Goal: Task Accomplishment & Management: Complete application form

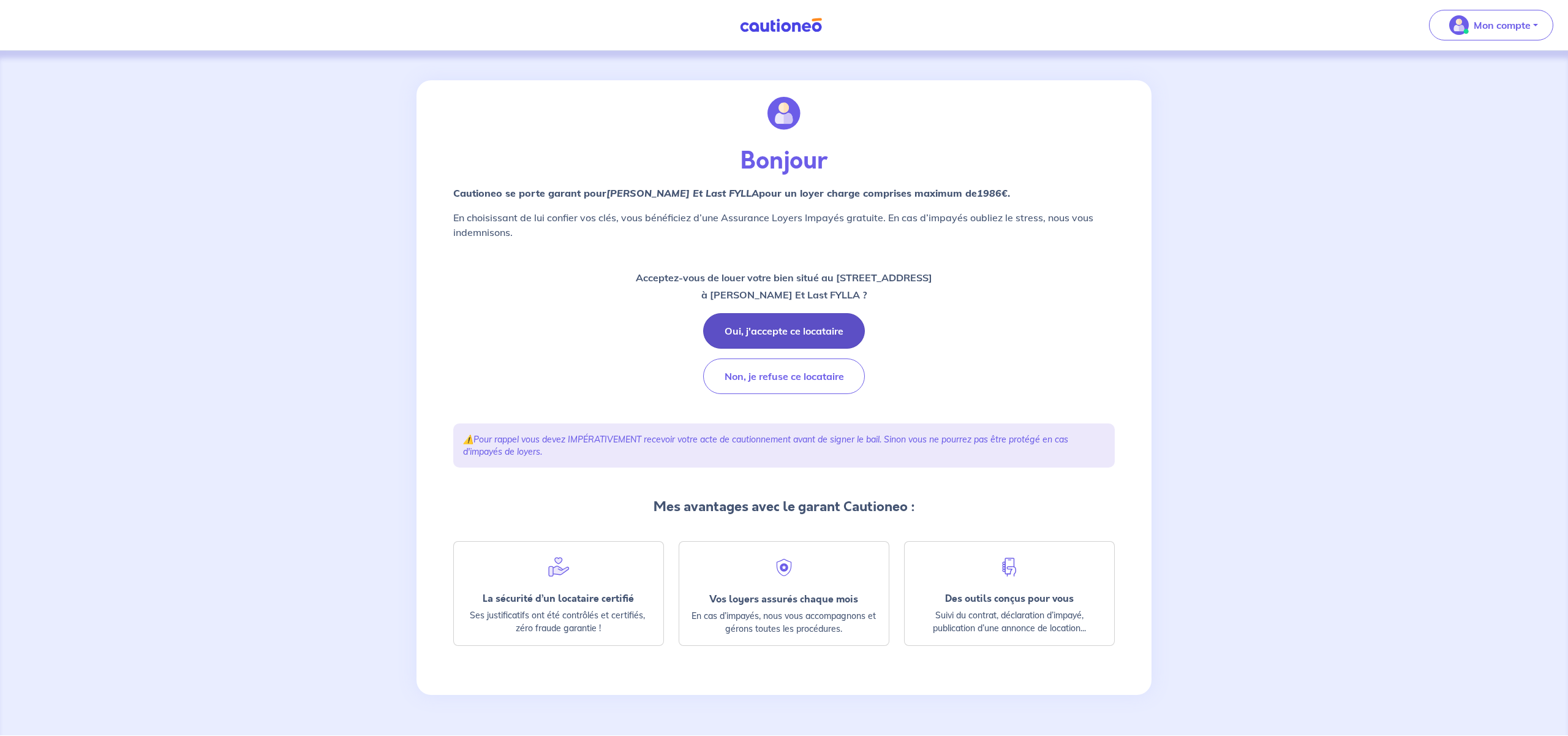
click at [794, 329] on button "Oui, j'accepte ce locataire" at bounding box center [784, 331] width 162 height 36
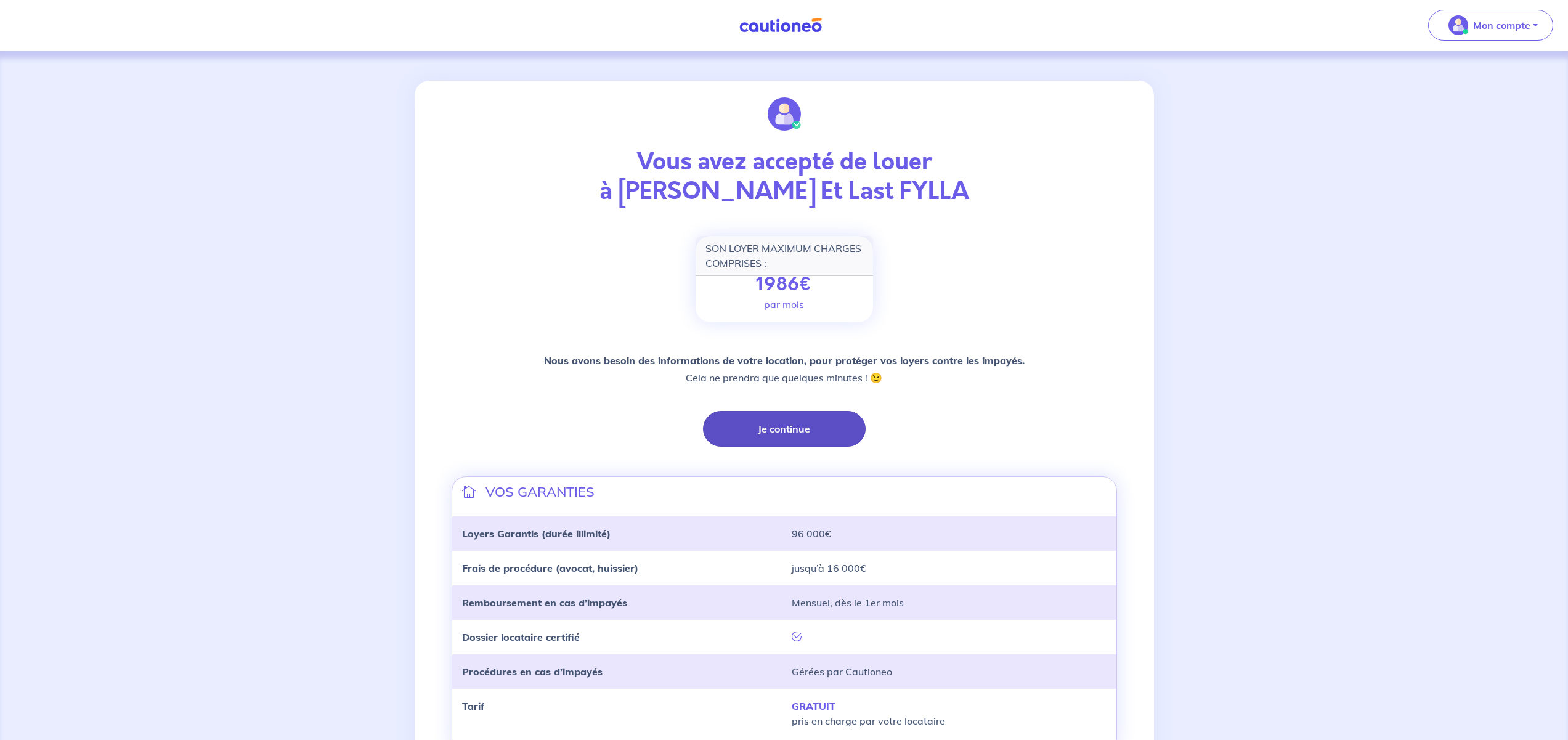
click at [780, 427] on button "Je continue" at bounding box center [784, 429] width 163 height 36
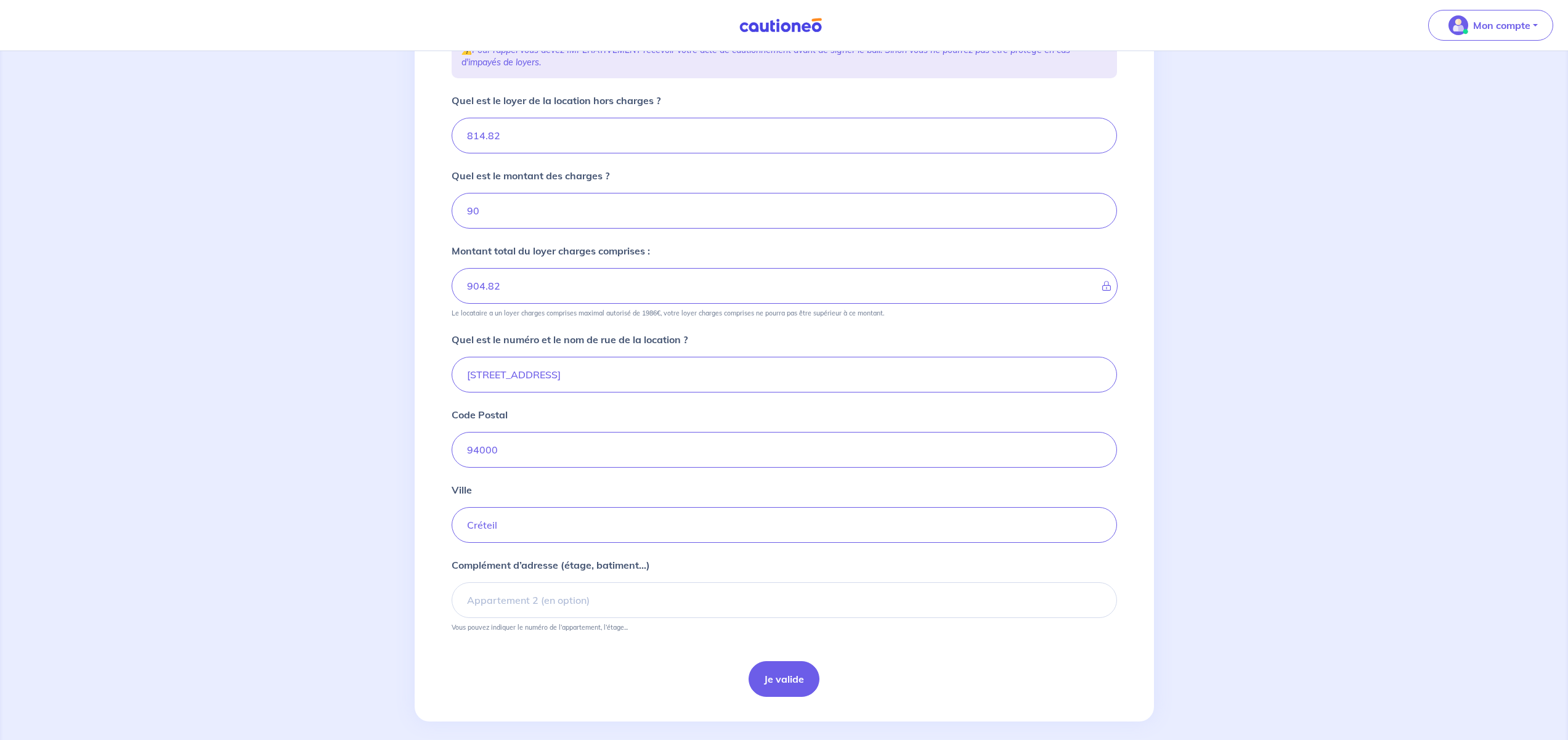
scroll to position [206, 0]
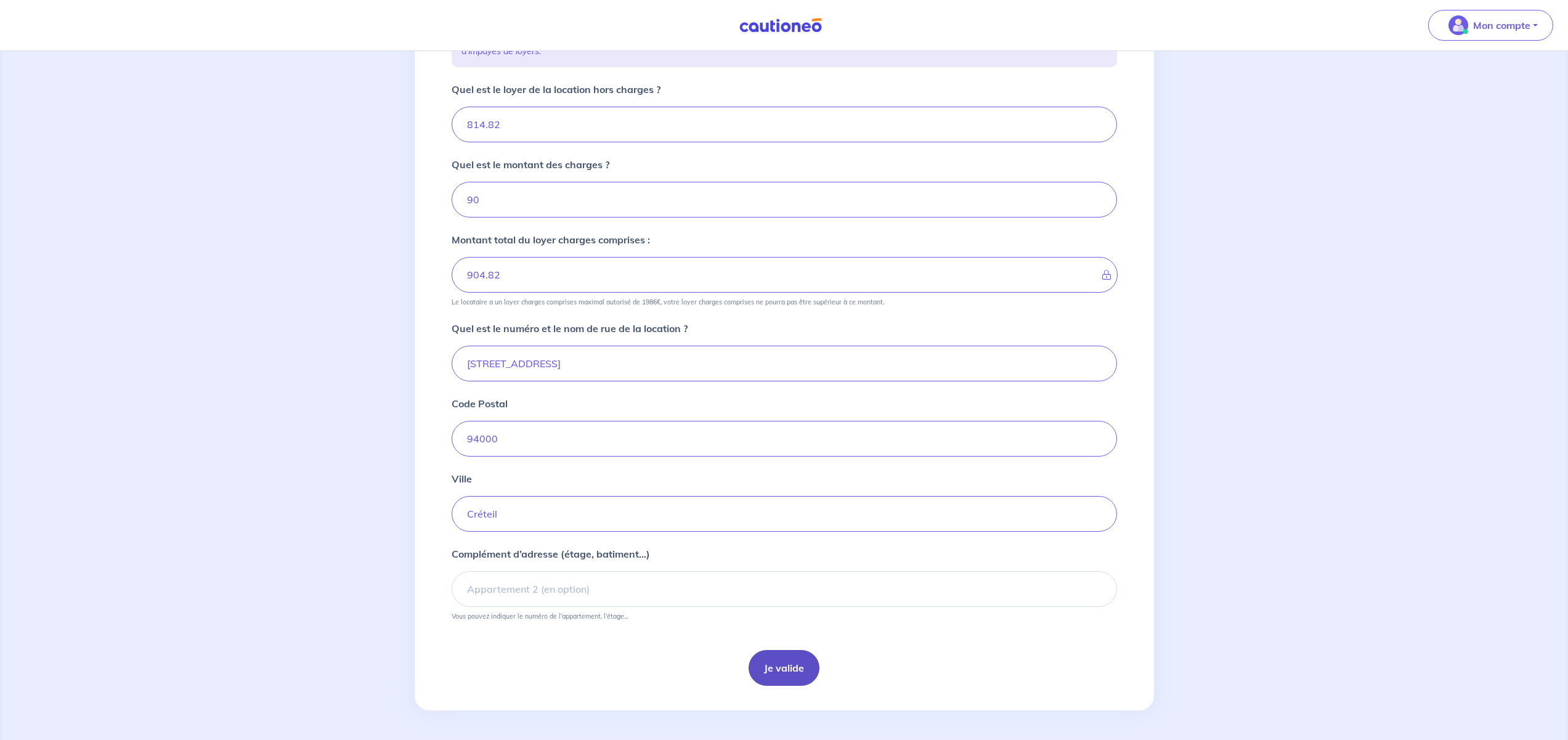
click at [796, 674] on button "Je valide" at bounding box center [784, 668] width 71 height 36
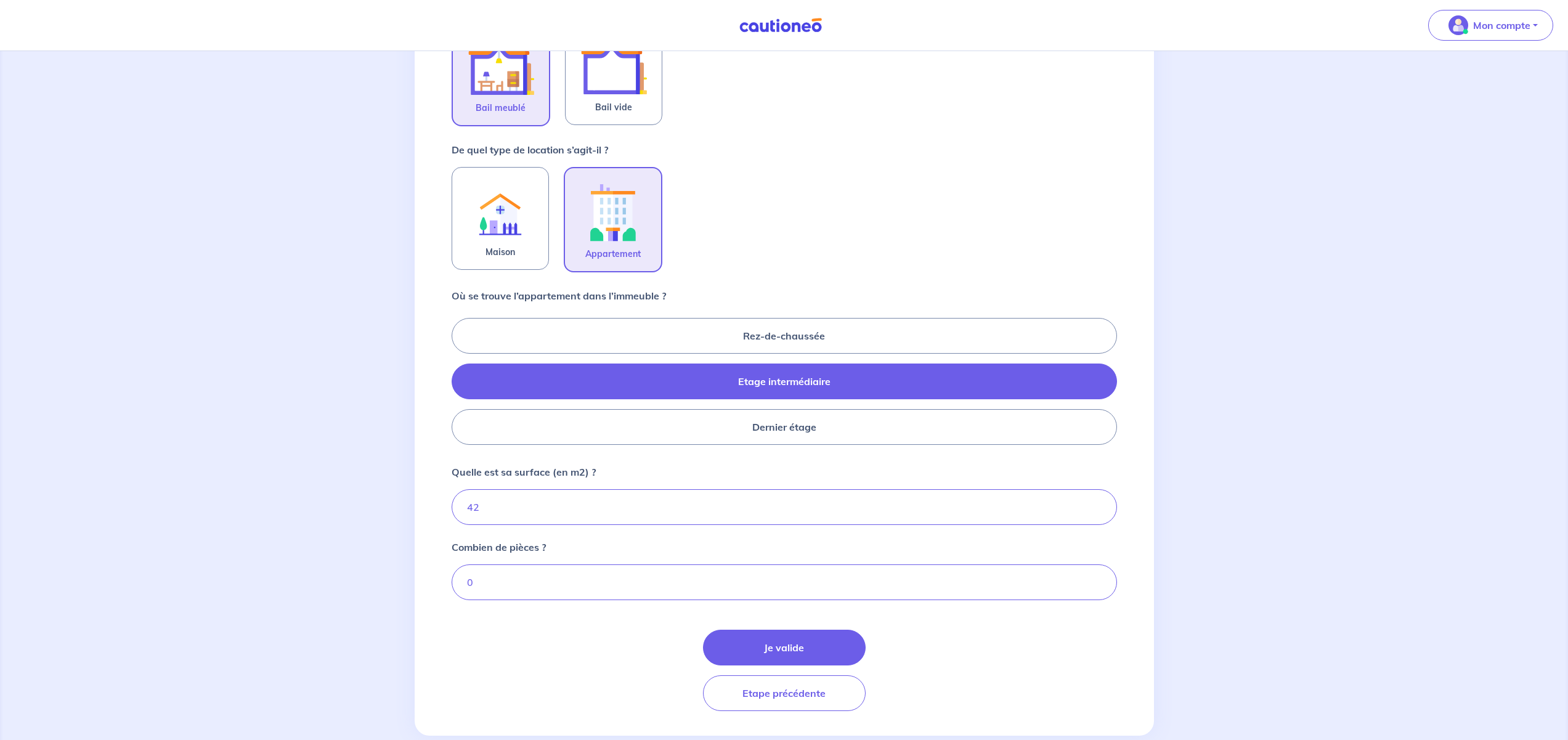
scroll to position [314, 0]
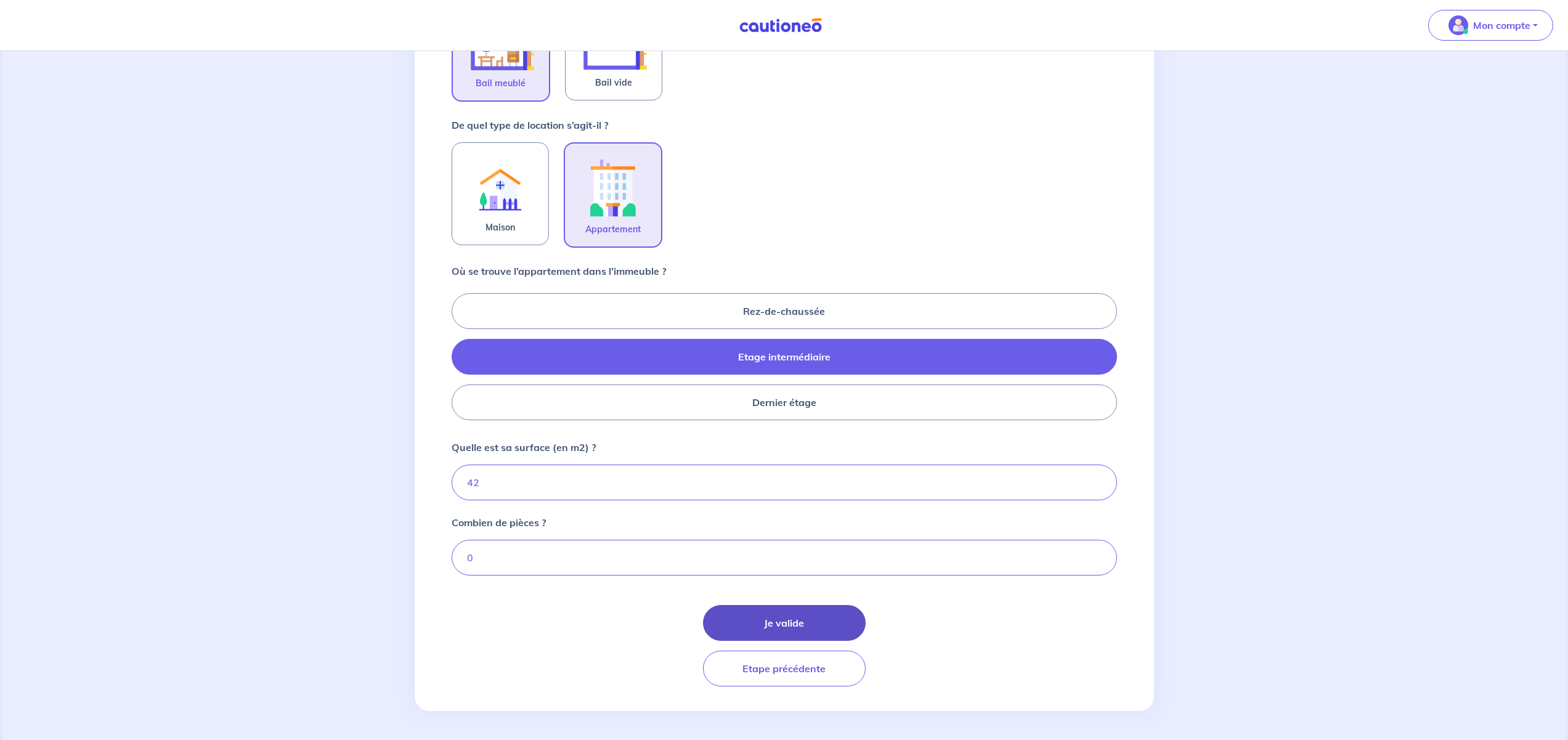
click at [788, 624] on button "Je valide" at bounding box center [784, 623] width 163 height 36
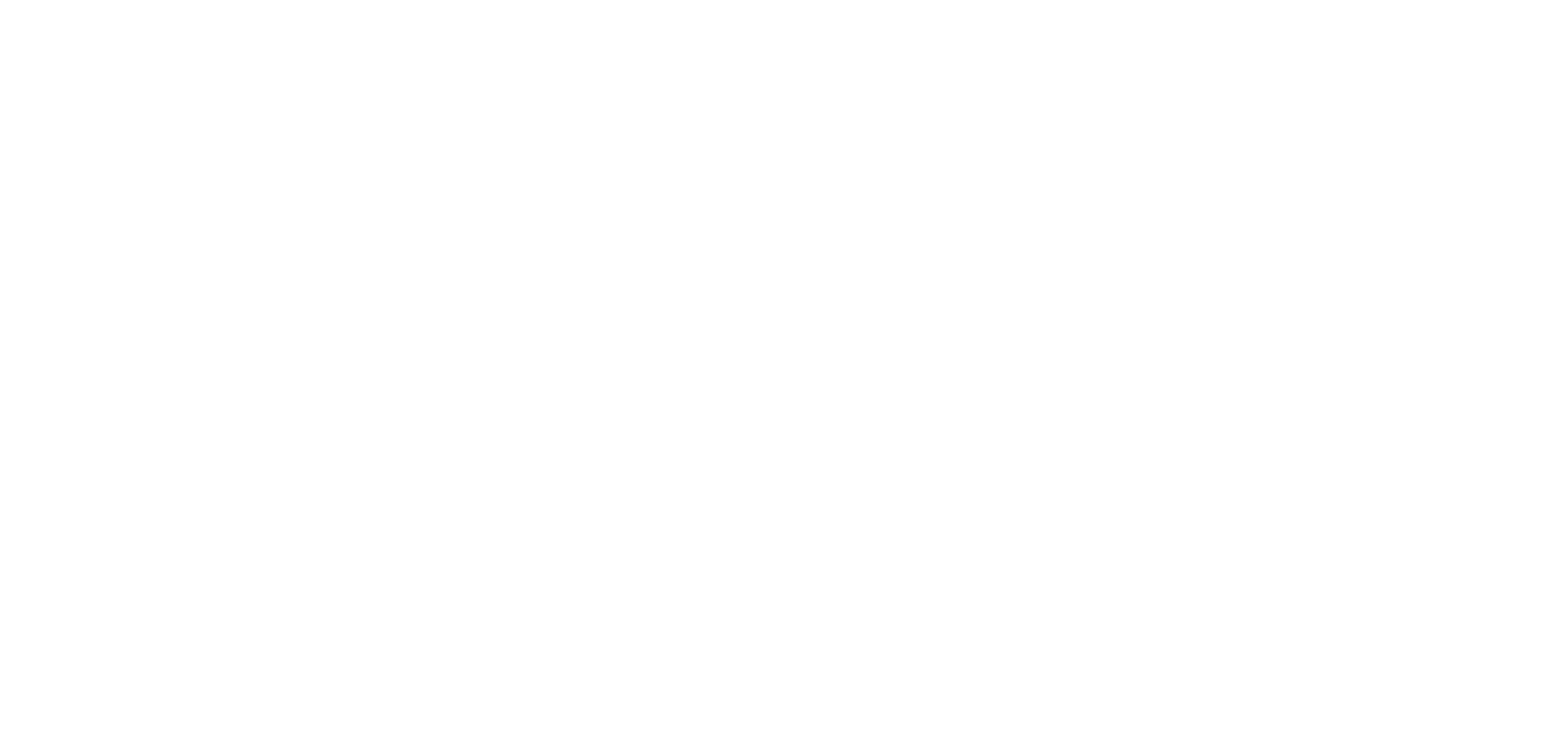
select select "FR"
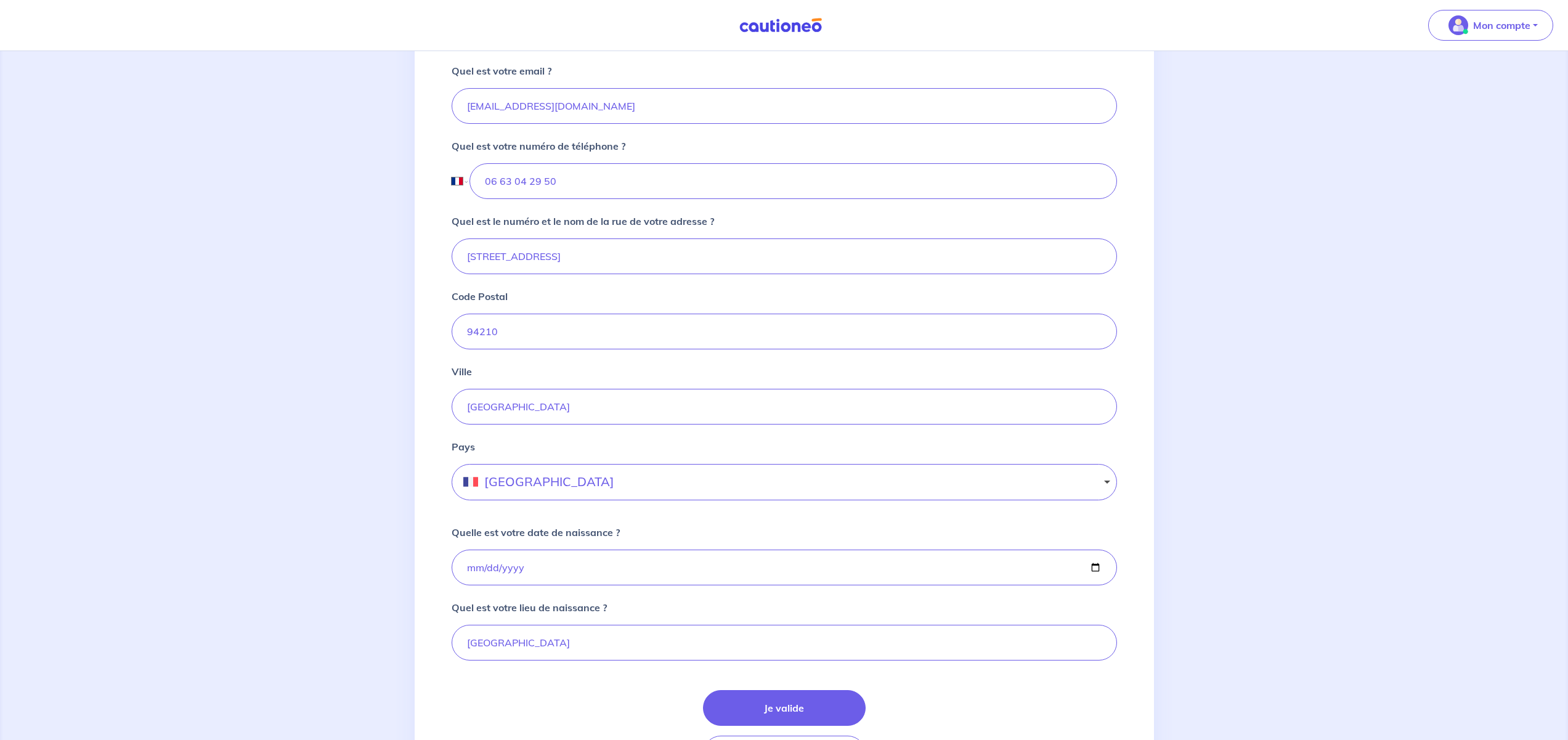
scroll to position [489, 0]
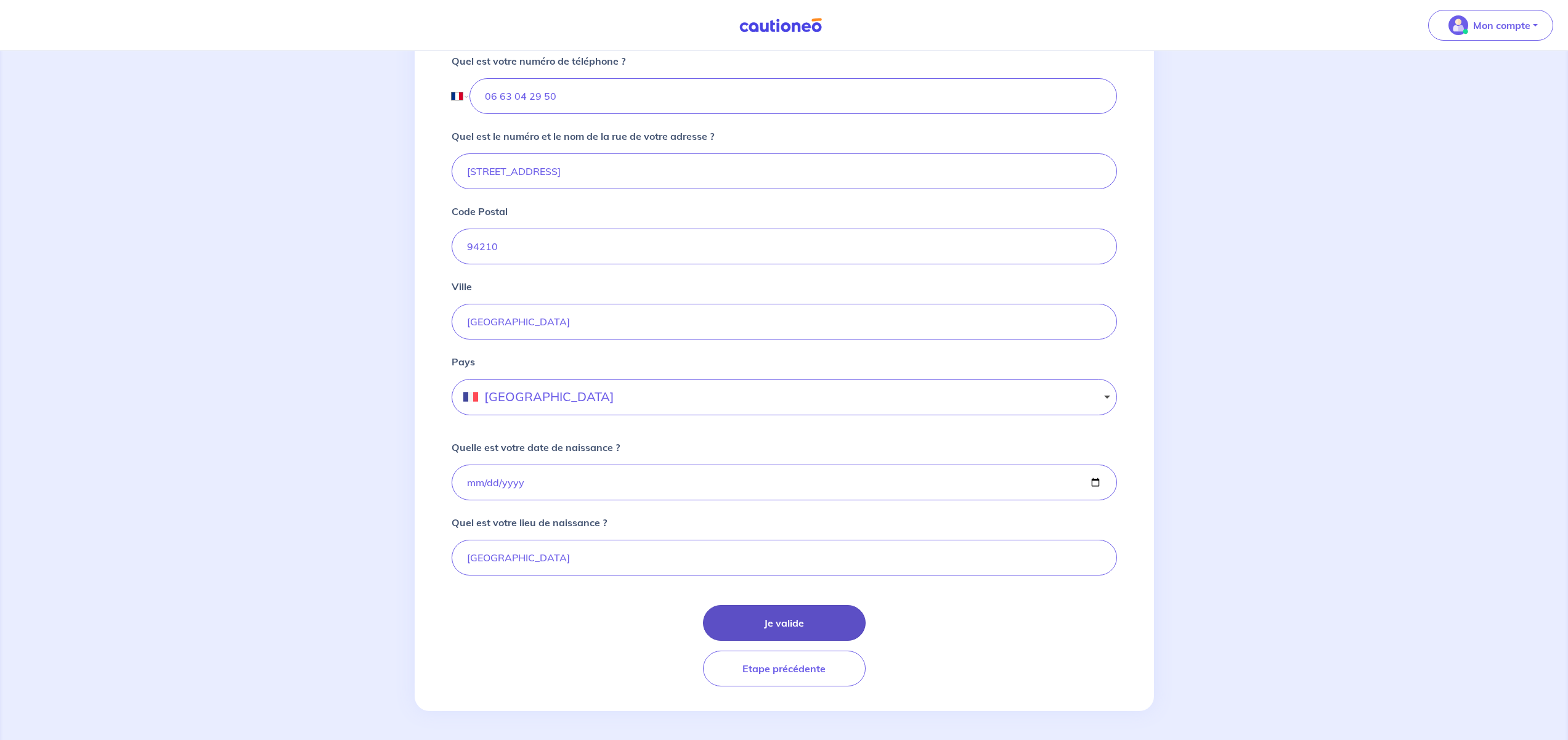
click at [770, 617] on button "Je valide" at bounding box center [784, 623] width 163 height 36
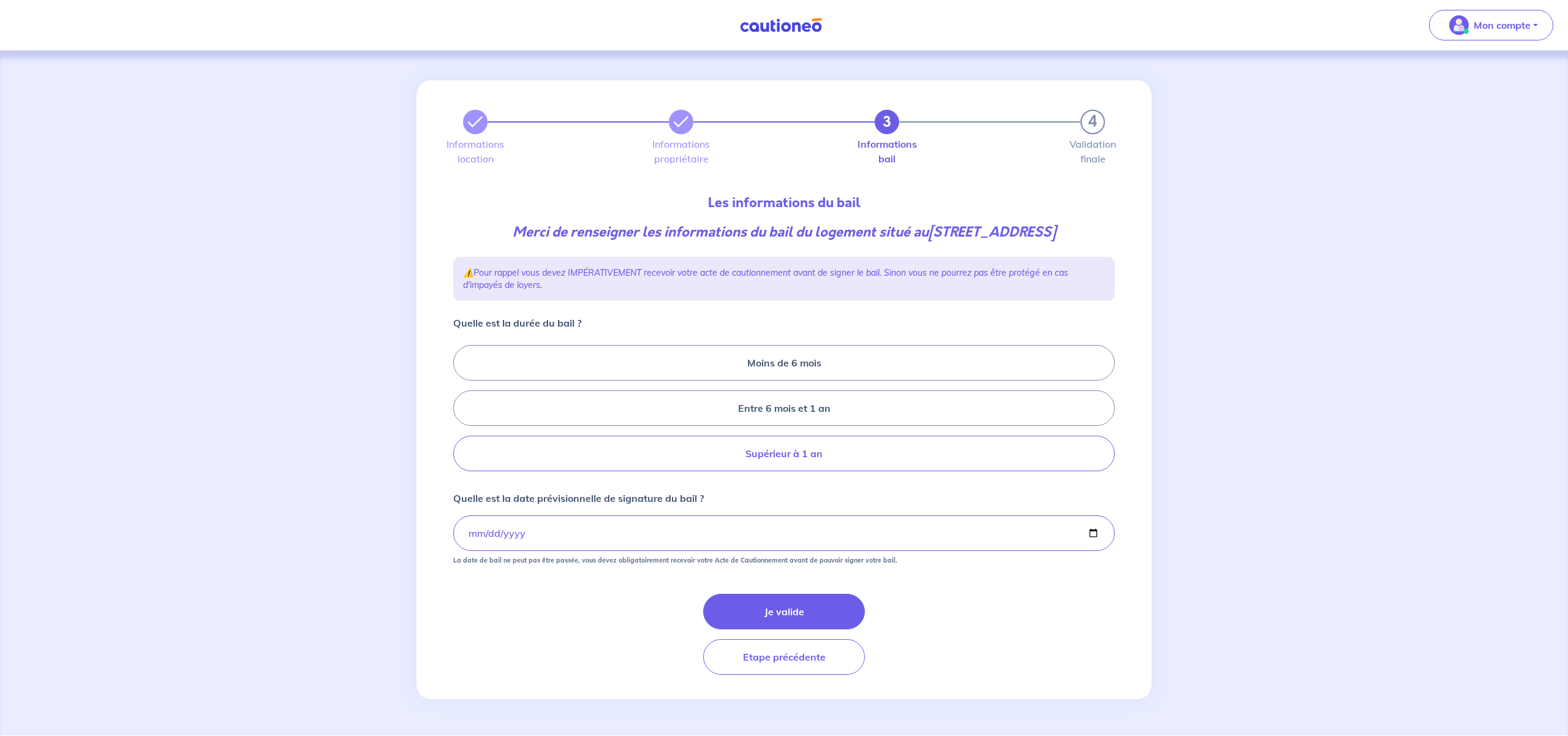
click at [796, 457] on label "Supérieur à 1 an" at bounding box center [784, 453] width 662 height 36
click at [461, 413] on input "Supérieur à 1 an" at bounding box center [457, 409] width 8 height 8
radio input "true"
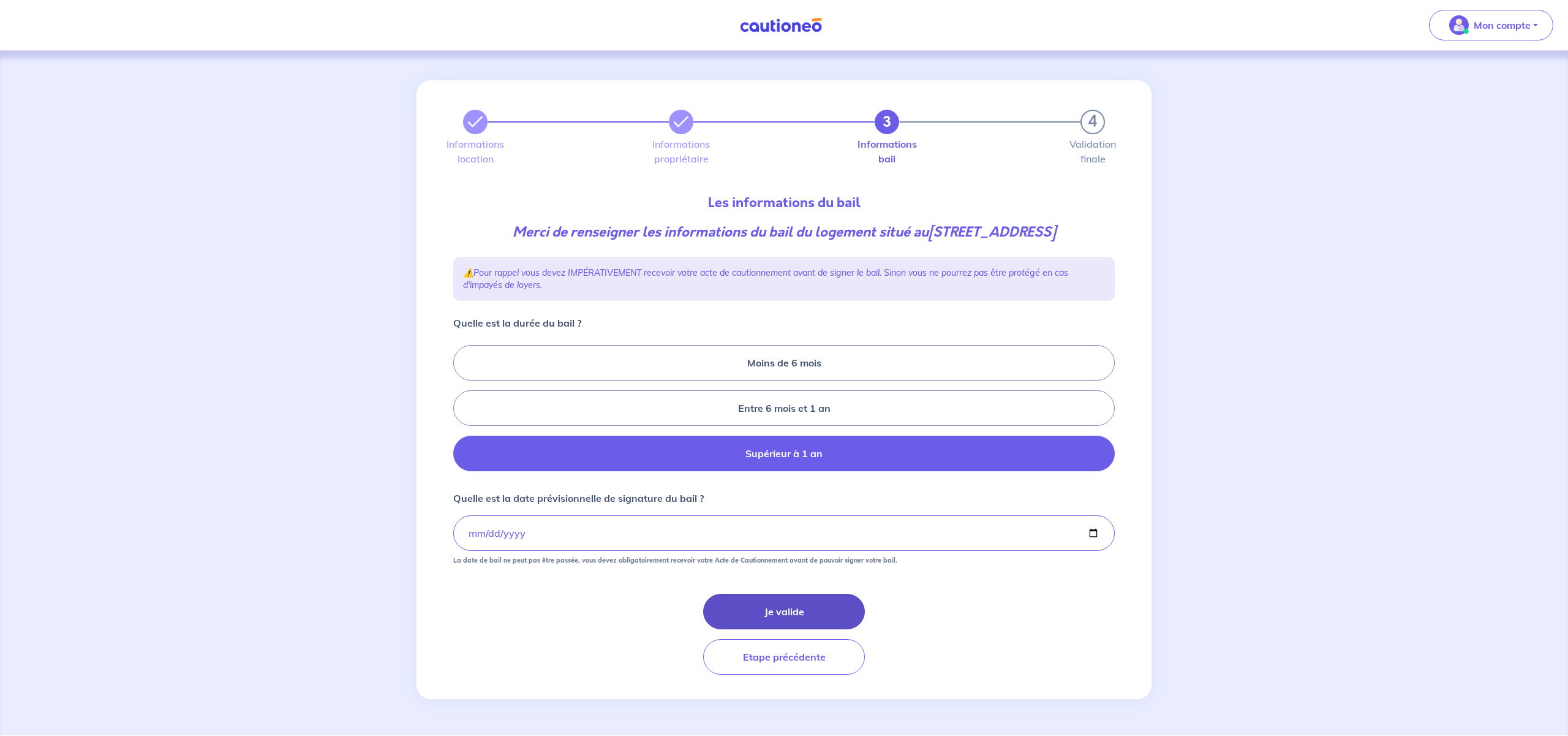
click at [796, 605] on button "Je valide" at bounding box center [784, 612] width 162 height 36
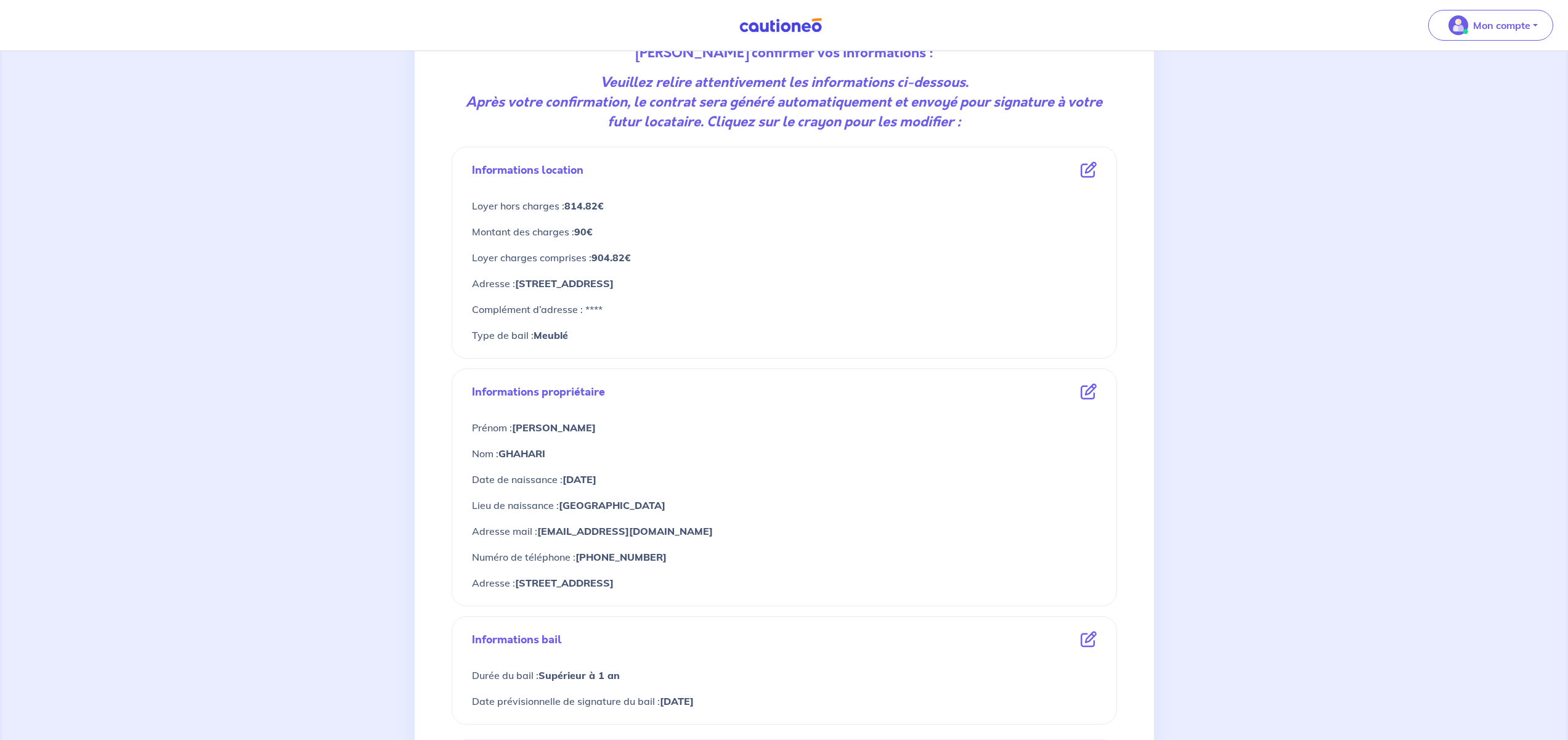
scroll to position [371, 0]
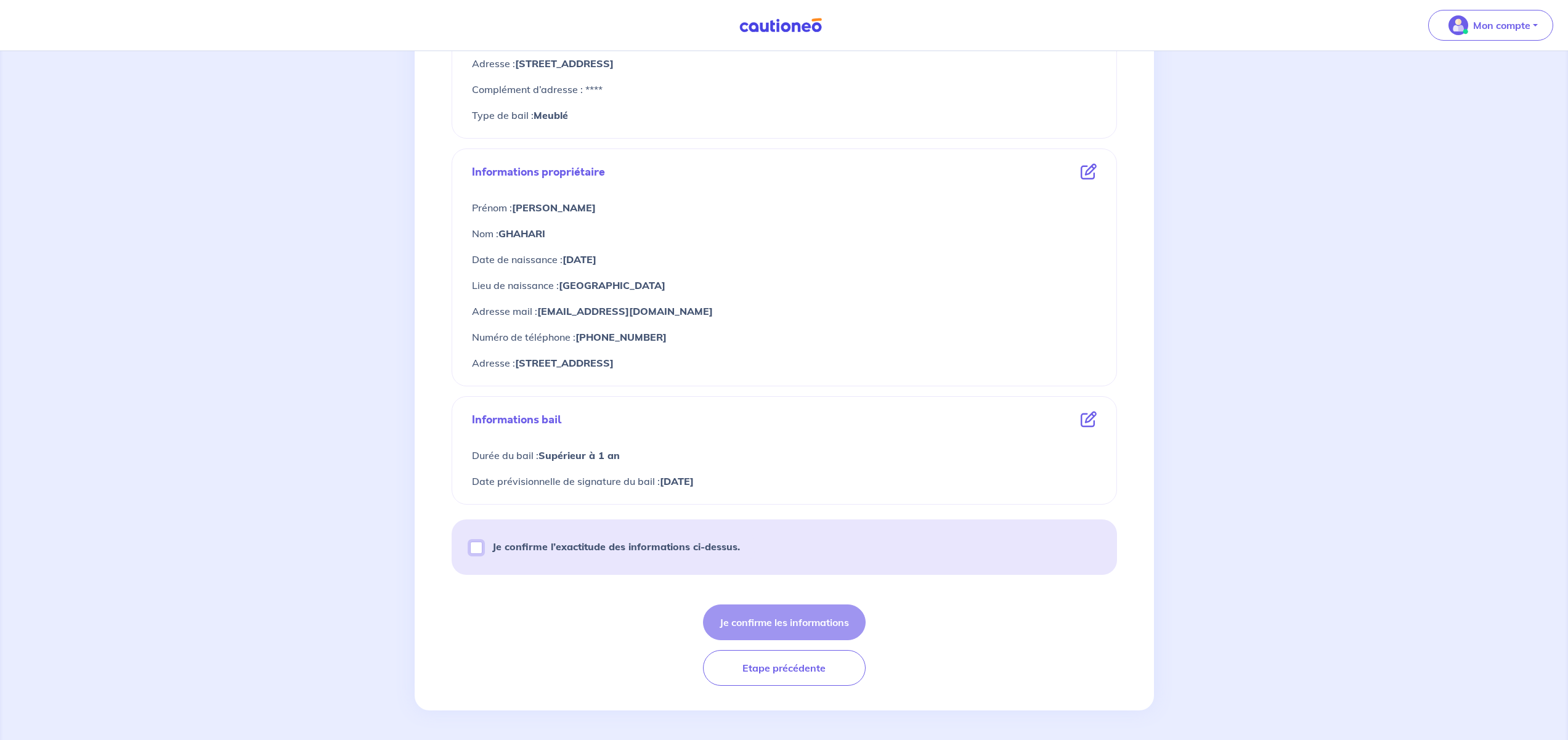
click at [478, 551] on input "Je confirme l’exactitude des informations ci-dessus." at bounding box center [476, 548] width 13 height 13
checkbox input "true"
click at [768, 617] on button "Je confirme les informations" at bounding box center [784, 623] width 163 height 36
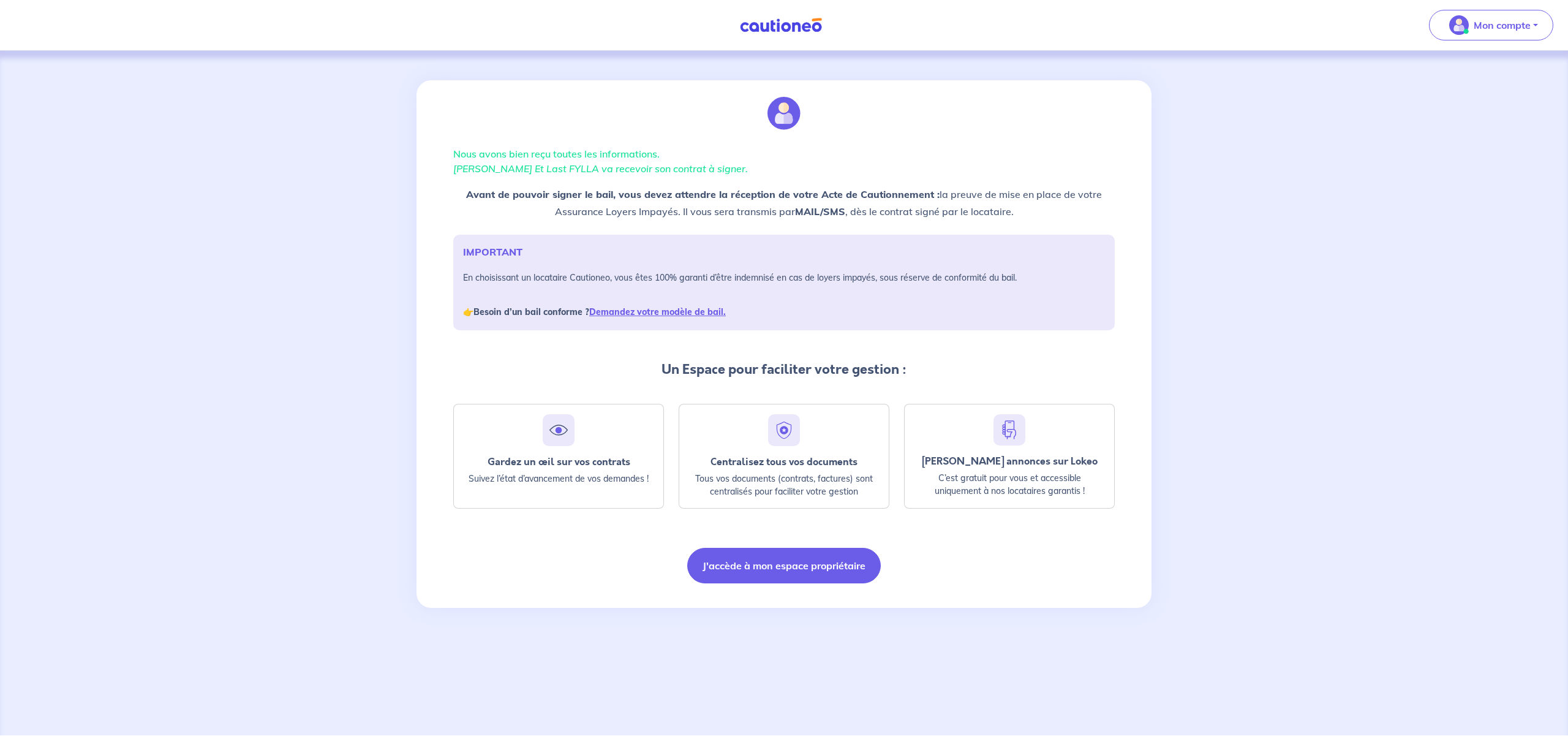
drag, startPoint x: 778, startPoint y: 170, endPoint x: 440, endPoint y: 172, distance: 338.0
click at [440, 172] on div "Nous avons bien reçu toutes les informations. Chloe NDJOCKE BONNY Et Last FYLLA…" at bounding box center [784, 344] width 735 height 527
click at [449, 174] on div "Nous avons bien reçu toutes les informations. Chloe NDJOCKE BONNY Et Last FYLLA…" at bounding box center [784, 339] width 676 height 518
click at [801, 567] on button "J'accède à mon espace propriétaire" at bounding box center [784, 566] width 193 height 36
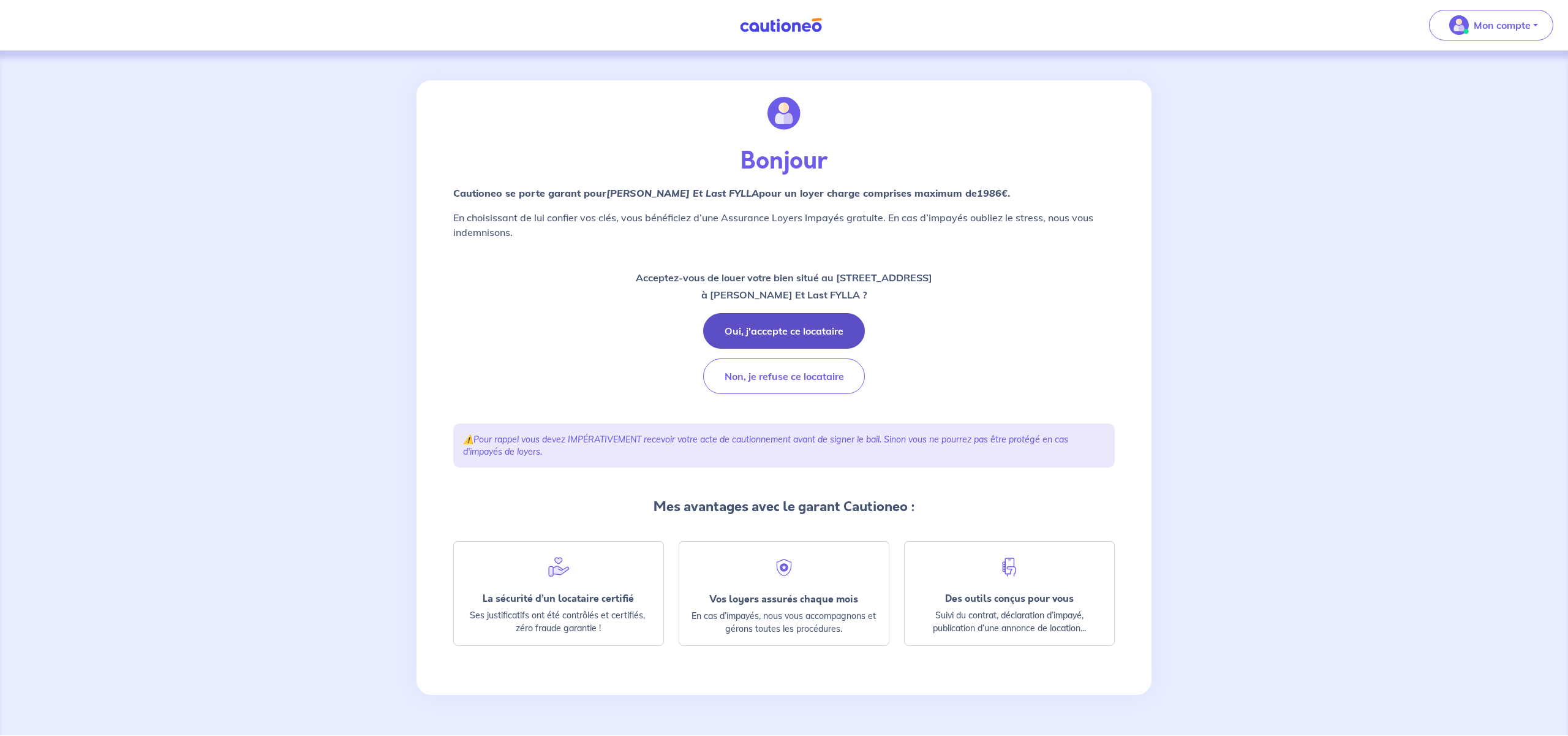
click at [786, 332] on button "Oui, j'accepte ce locataire" at bounding box center [784, 331] width 162 height 36
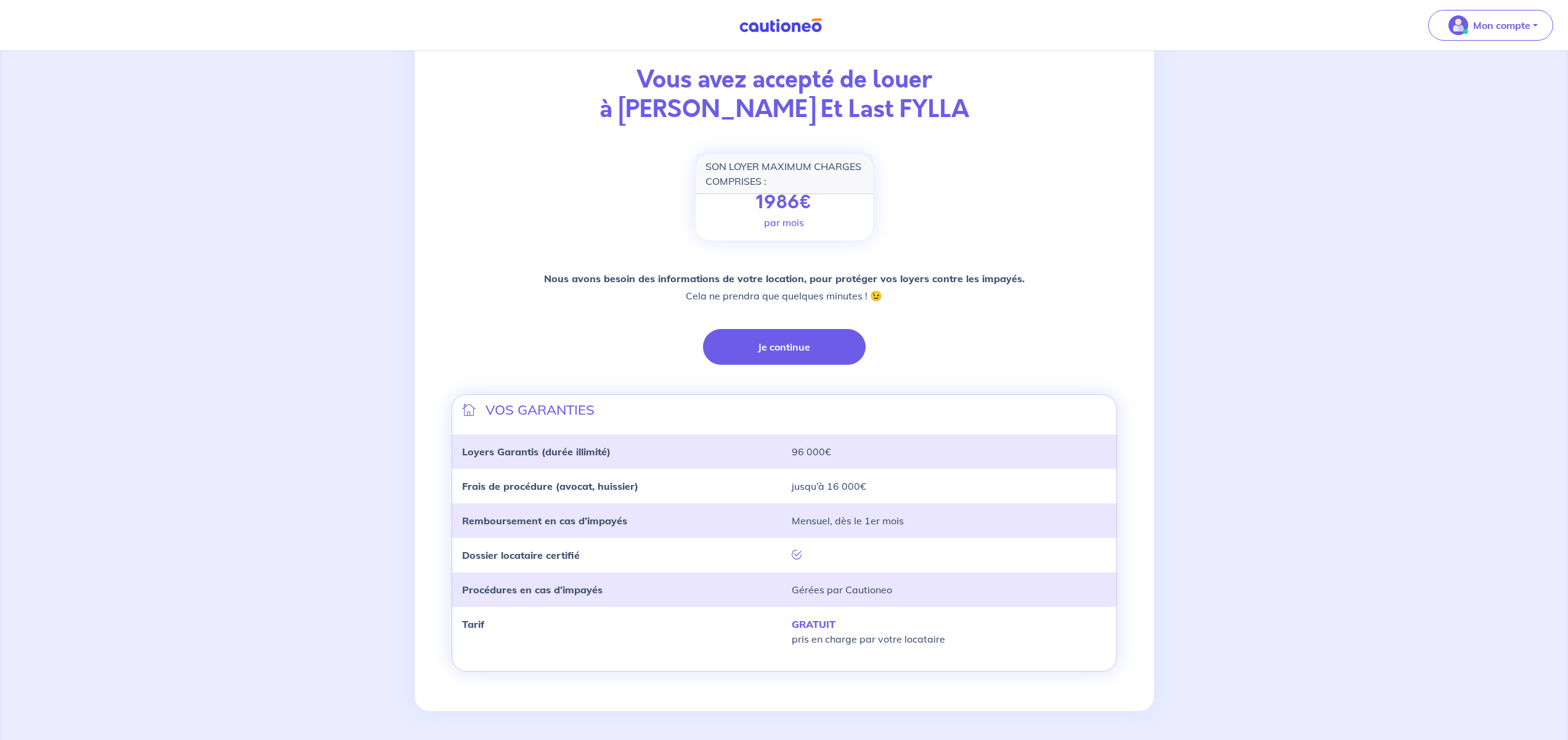
scroll to position [64, 0]
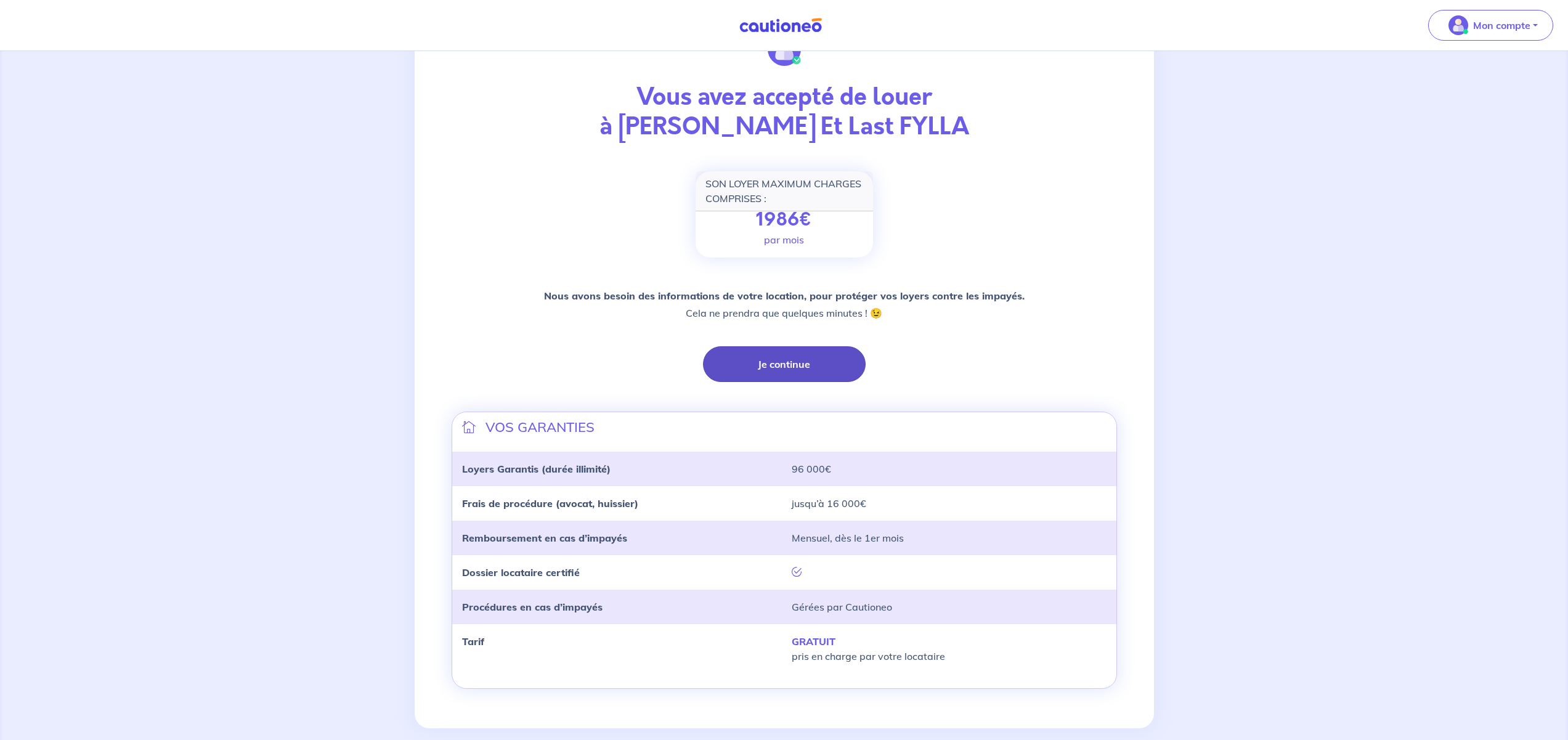
click at [788, 372] on button "Je continue" at bounding box center [784, 364] width 163 height 36
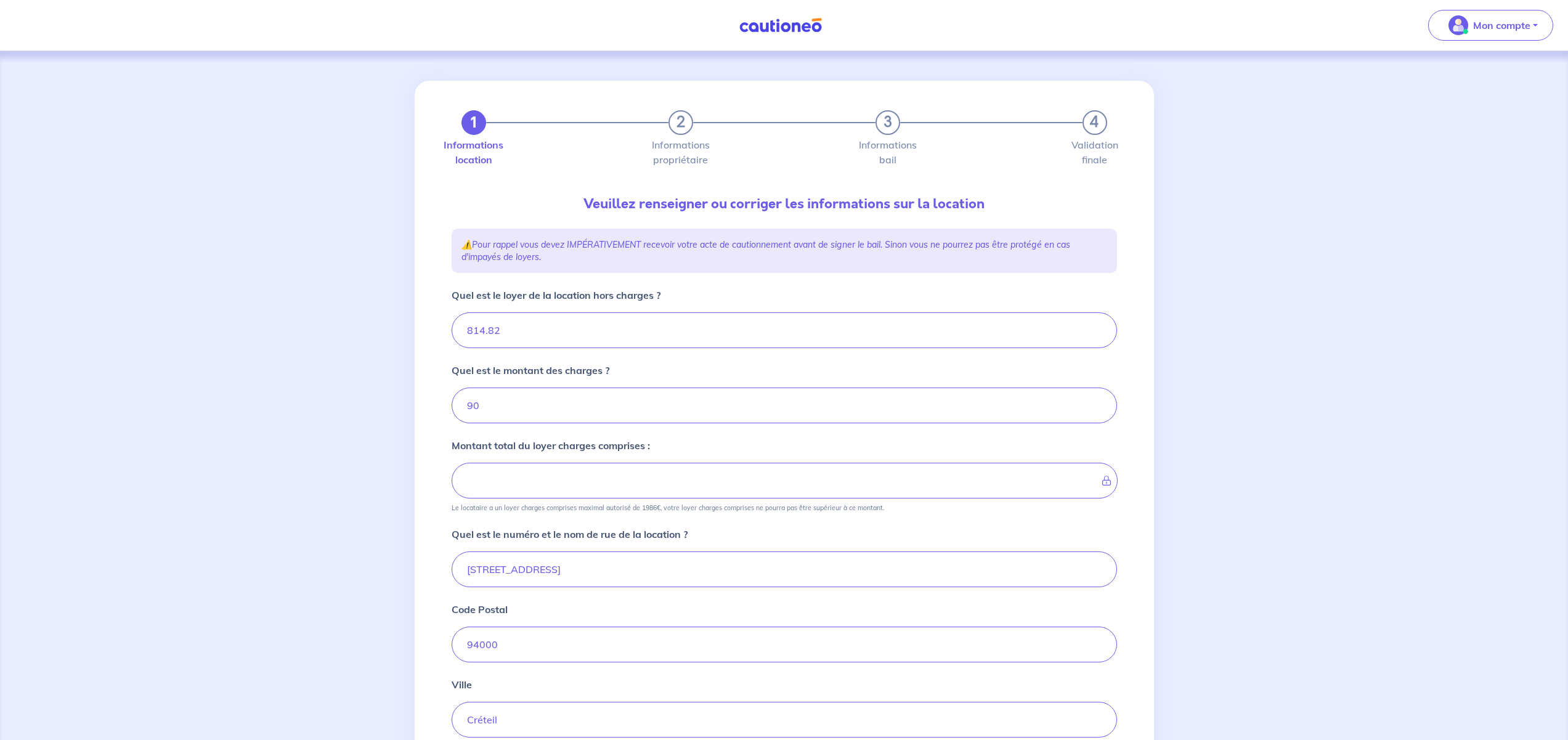
type input "904.82"
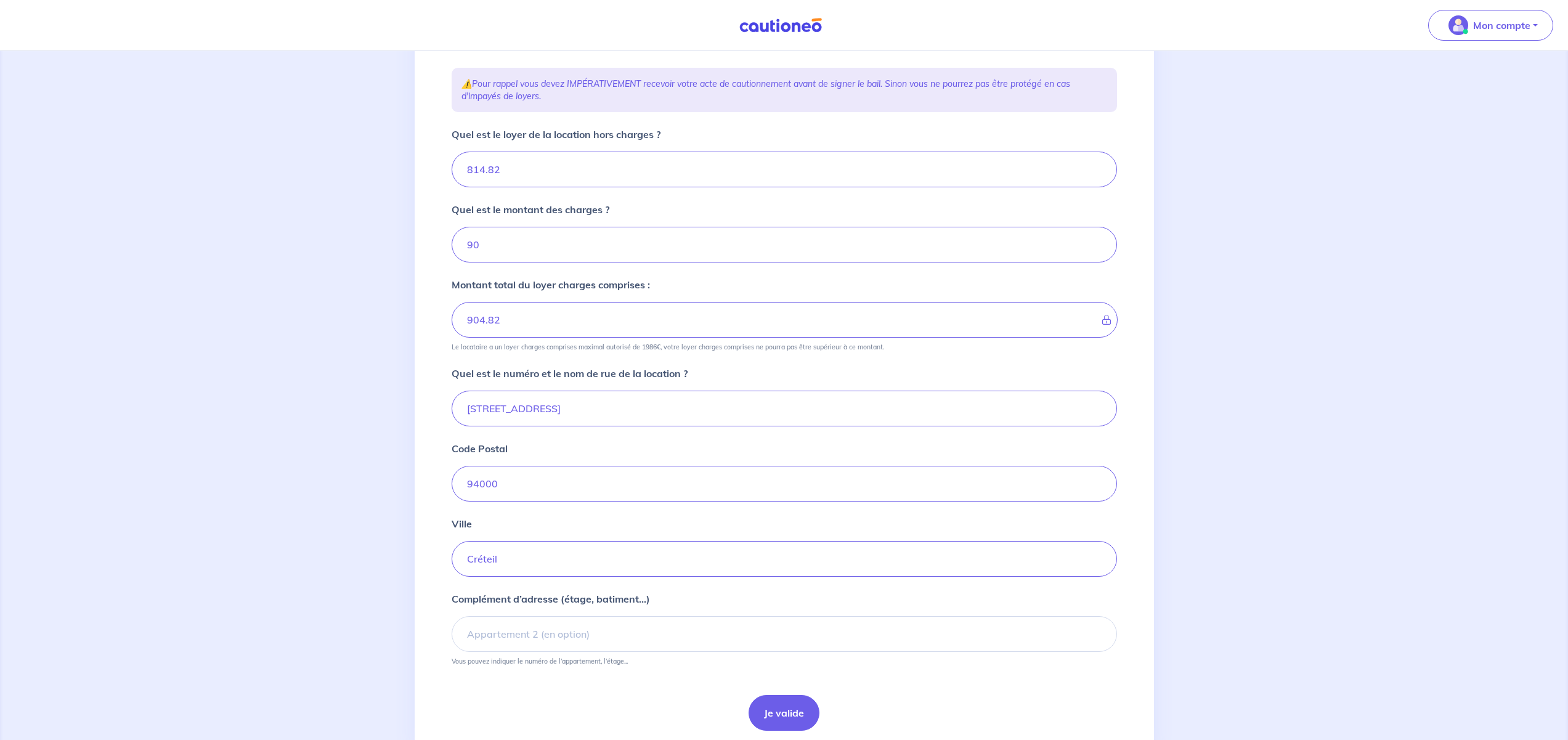
scroll to position [179, 0]
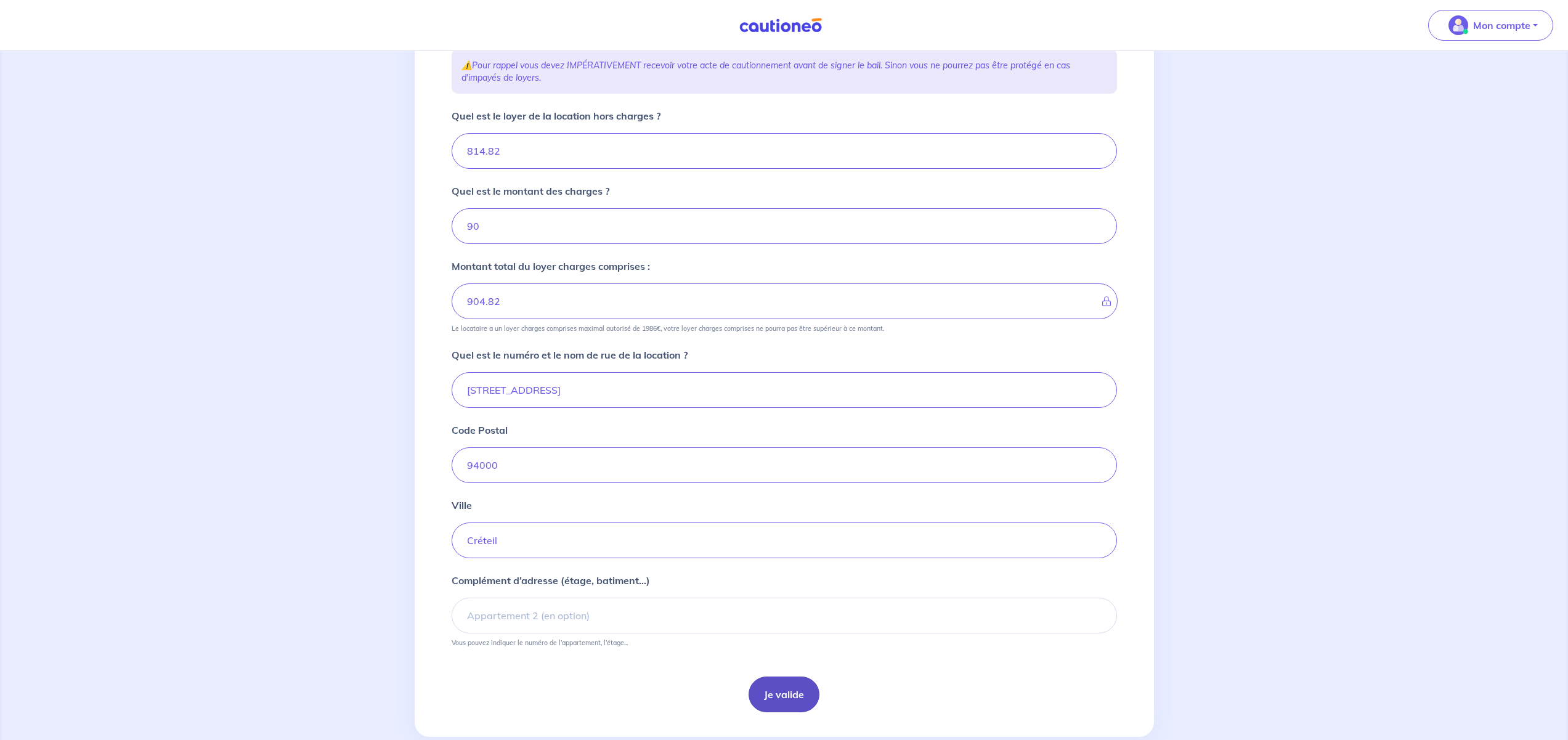
click at [788, 692] on button "Je valide" at bounding box center [784, 694] width 71 height 36
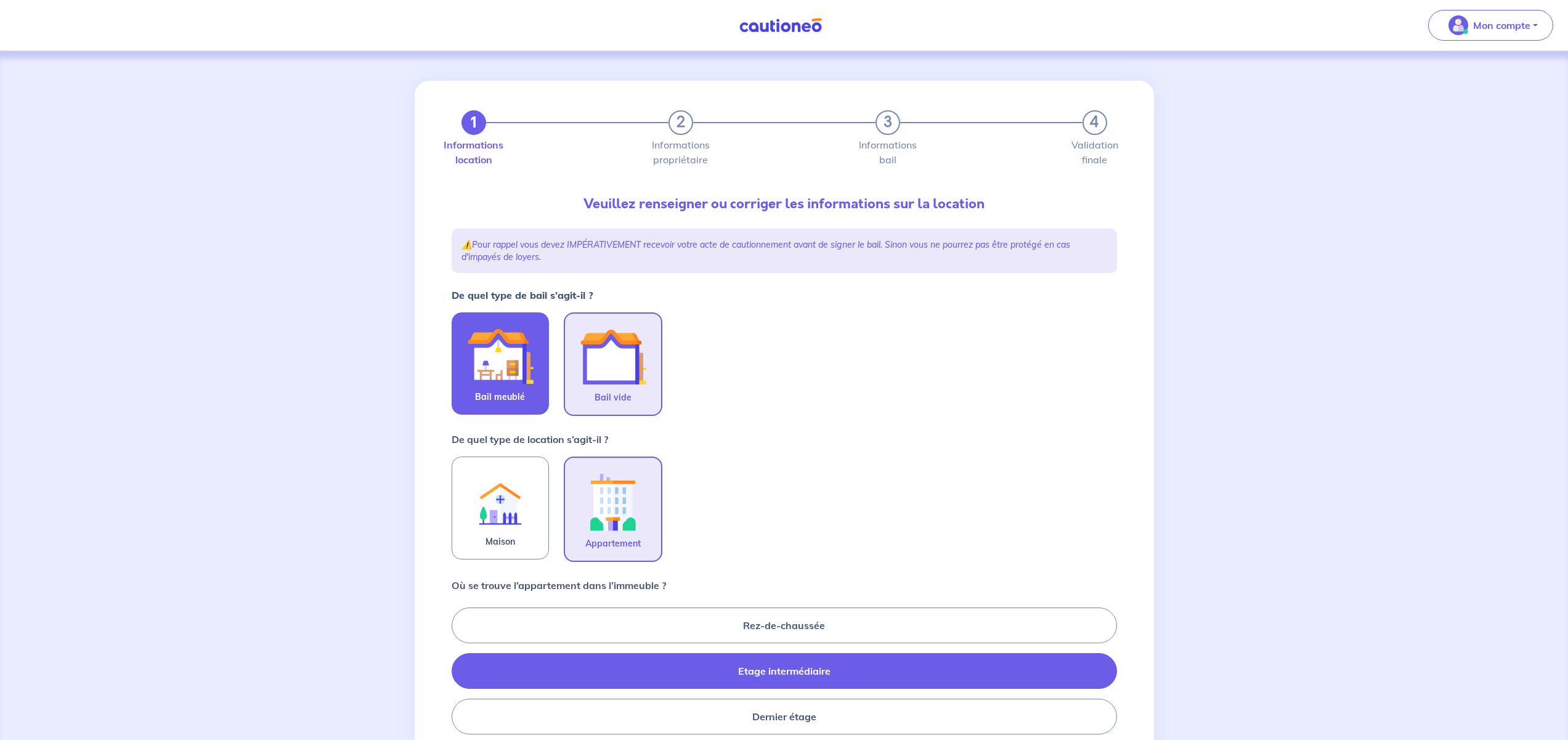
click at [486, 364] on img at bounding box center [500, 356] width 66 height 66
click at [0, 0] on input "Bail meublé" at bounding box center [0, 0] width 0 height 0
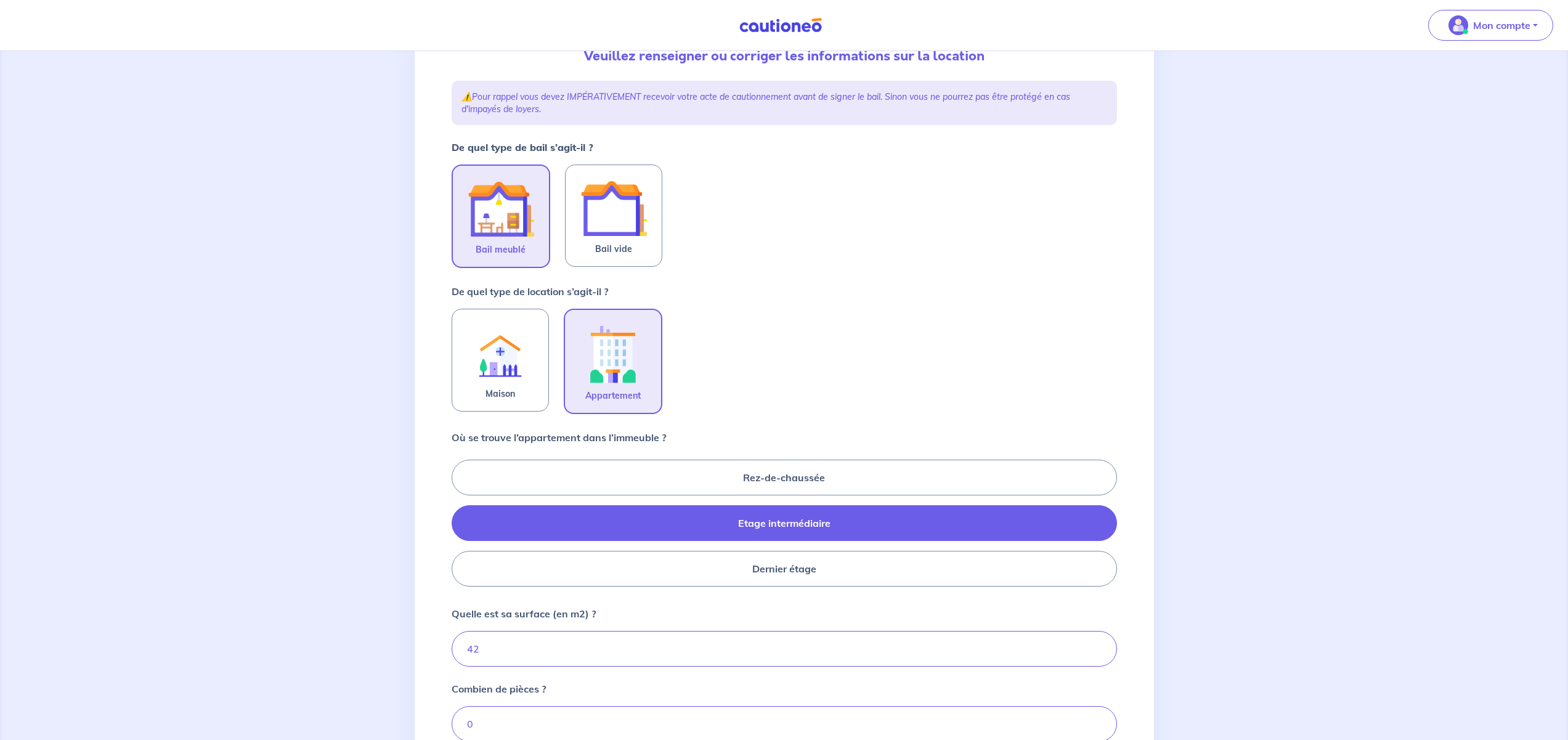
scroll to position [314, 0]
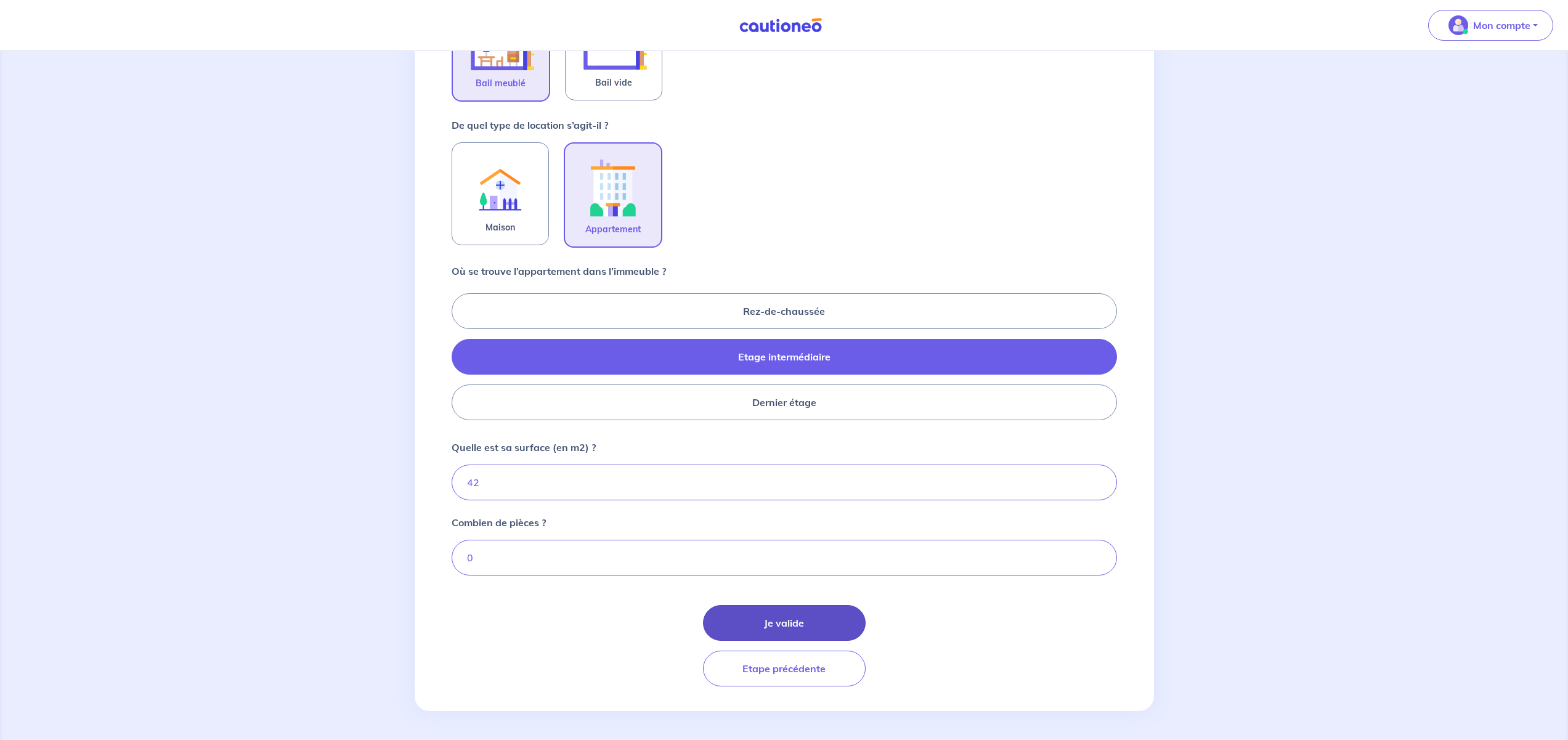
click at [800, 620] on button "Je valide" at bounding box center [784, 623] width 163 height 36
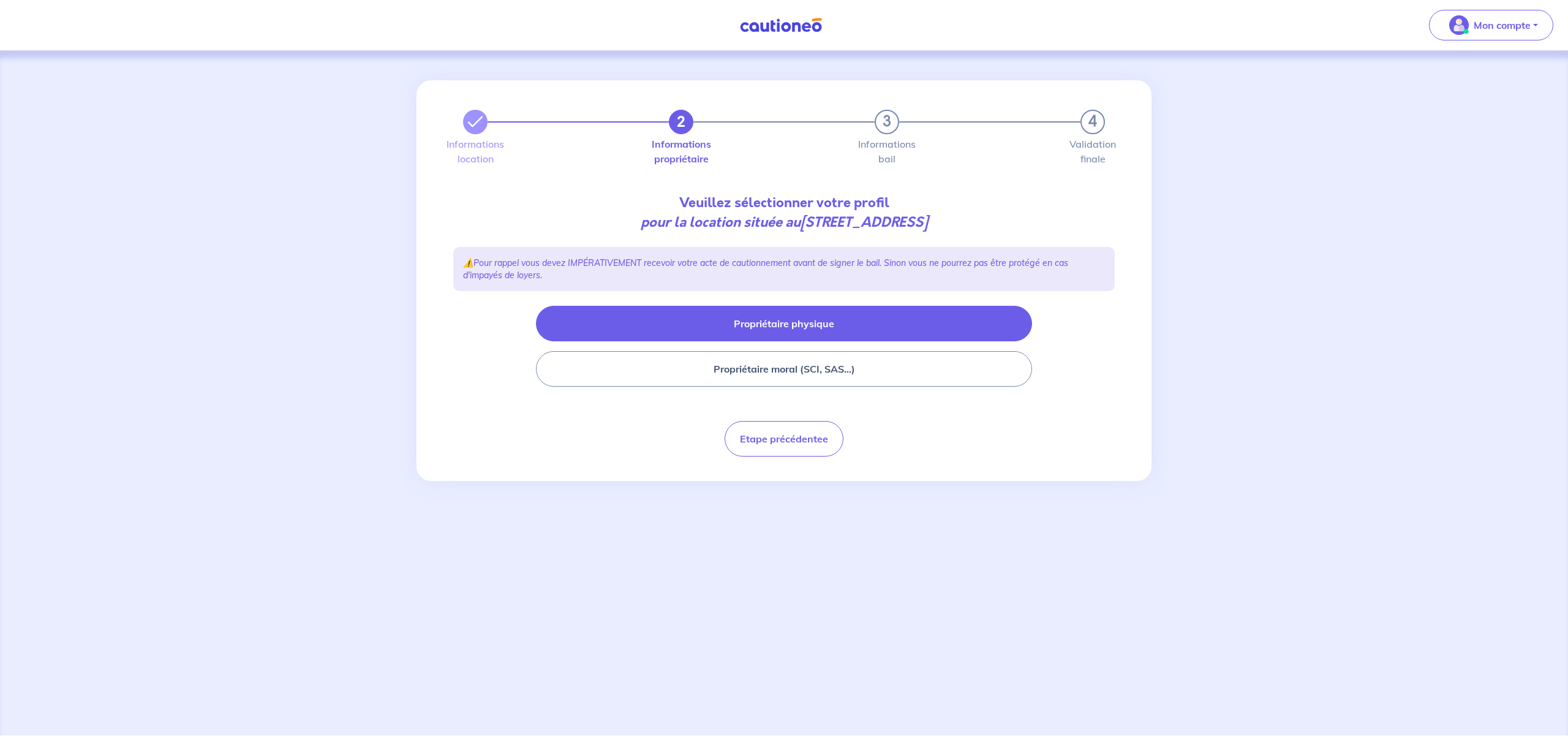
click at [760, 333] on button "Propriétaire physique" at bounding box center [784, 323] width 496 height 36
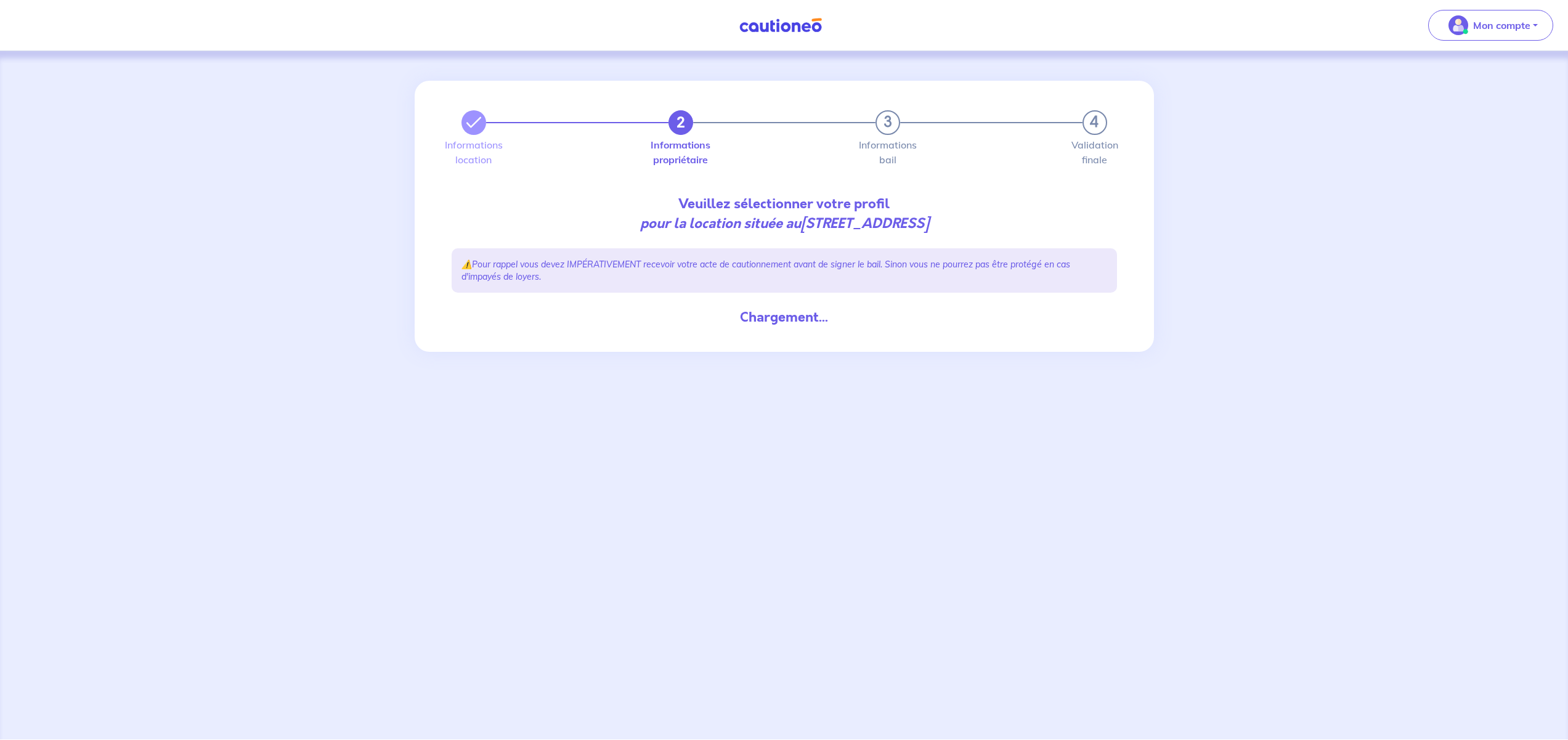
select select "FR"
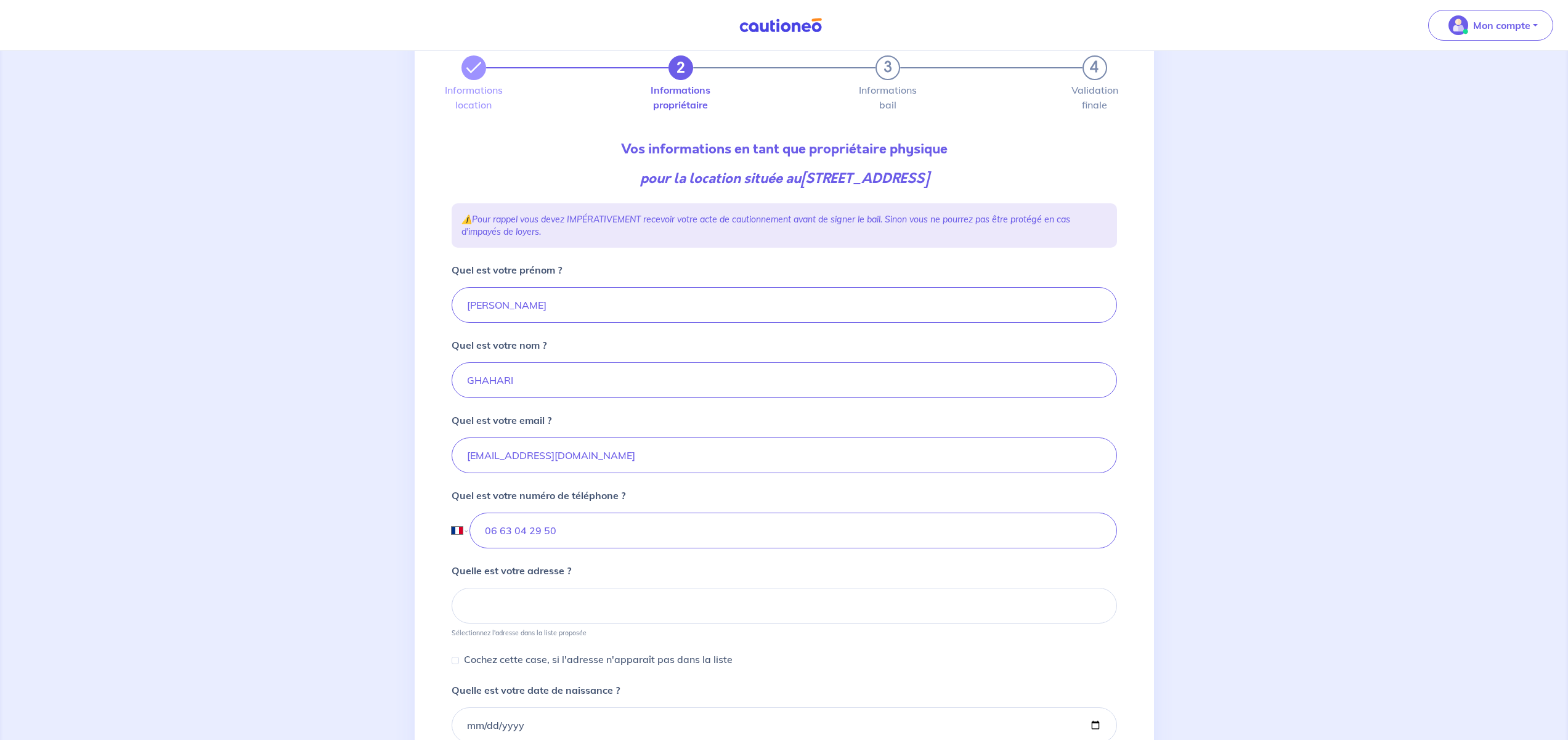
scroll to position [206, 0]
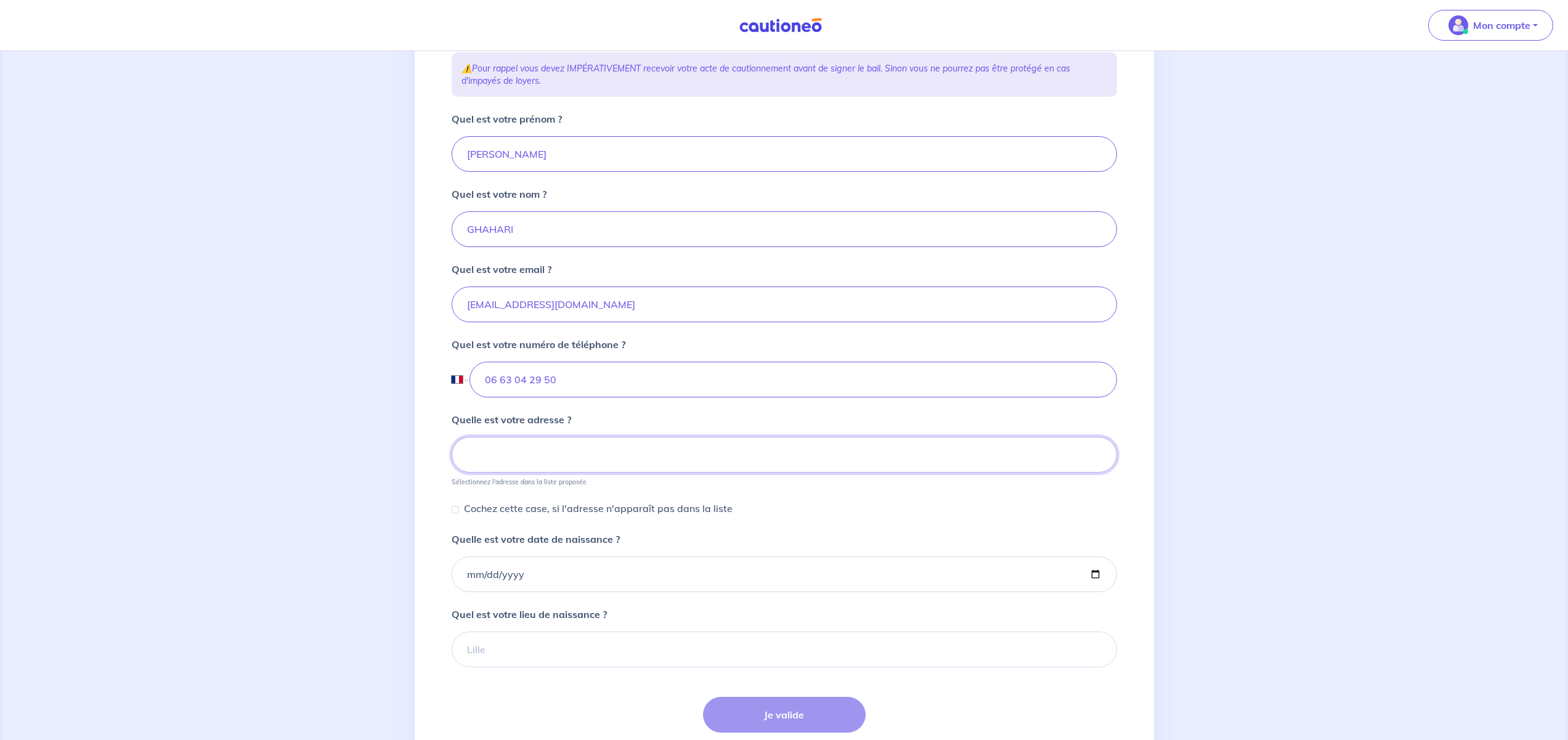
click at [530, 453] on input at bounding box center [784, 455] width 666 height 36
type input "48 Avenue du Clos"
type input "Rayan"
type input "06 63 04 29 50"
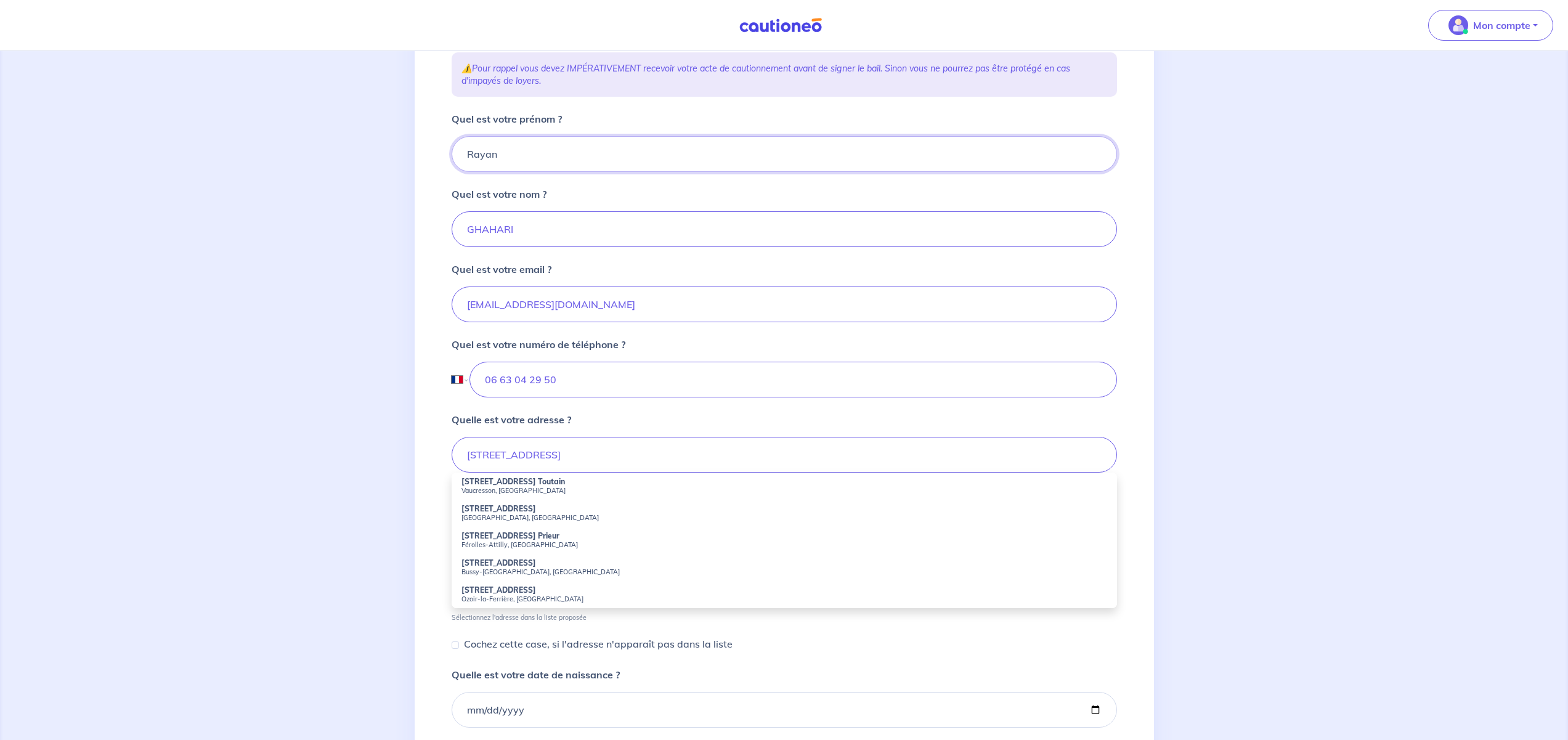
click at [520, 149] on input "Rayan" at bounding box center [784, 154] width 666 height 36
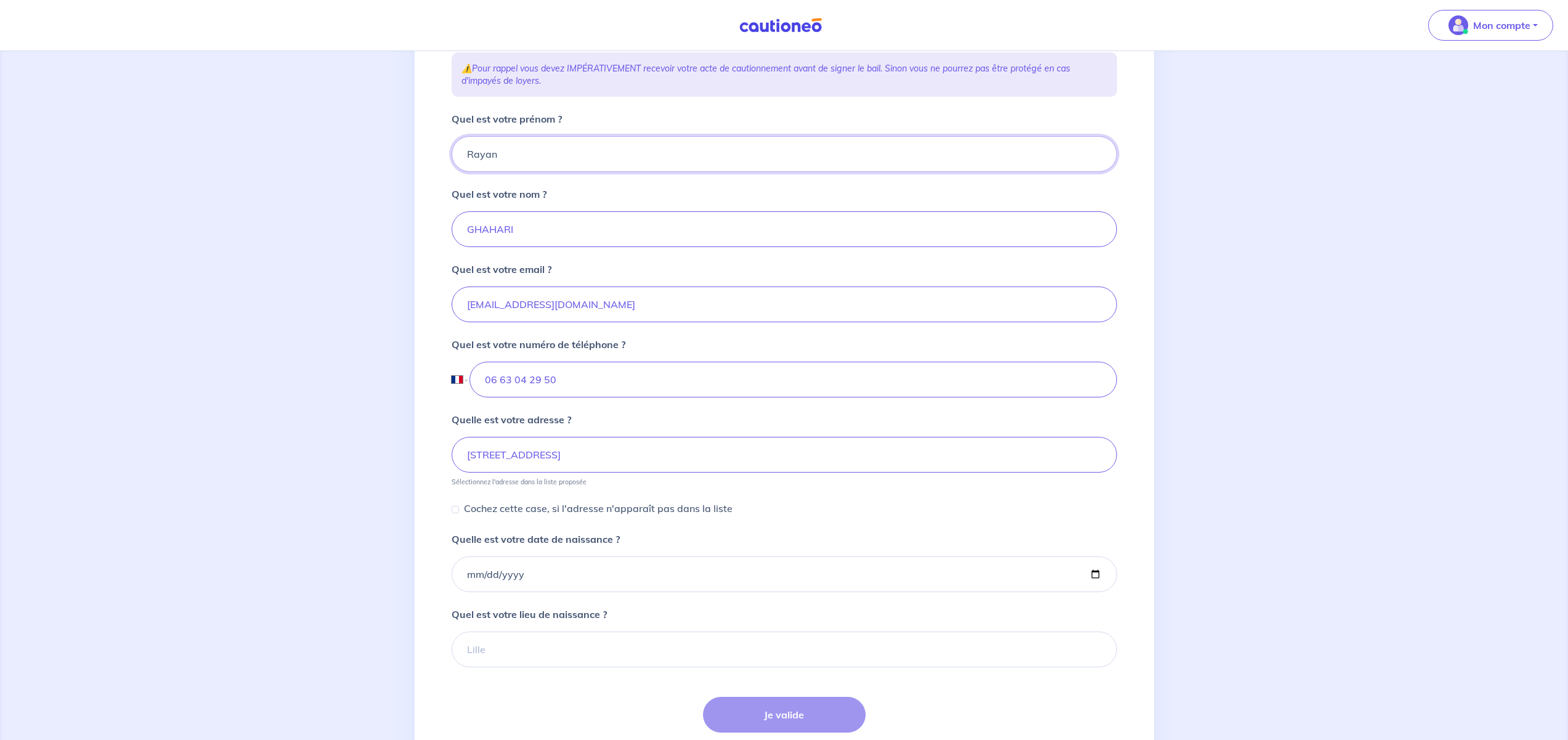
type input "alexandre"
click at [575, 461] on input "48 Avenue du Clos" at bounding box center [784, 455] width 666 height 36
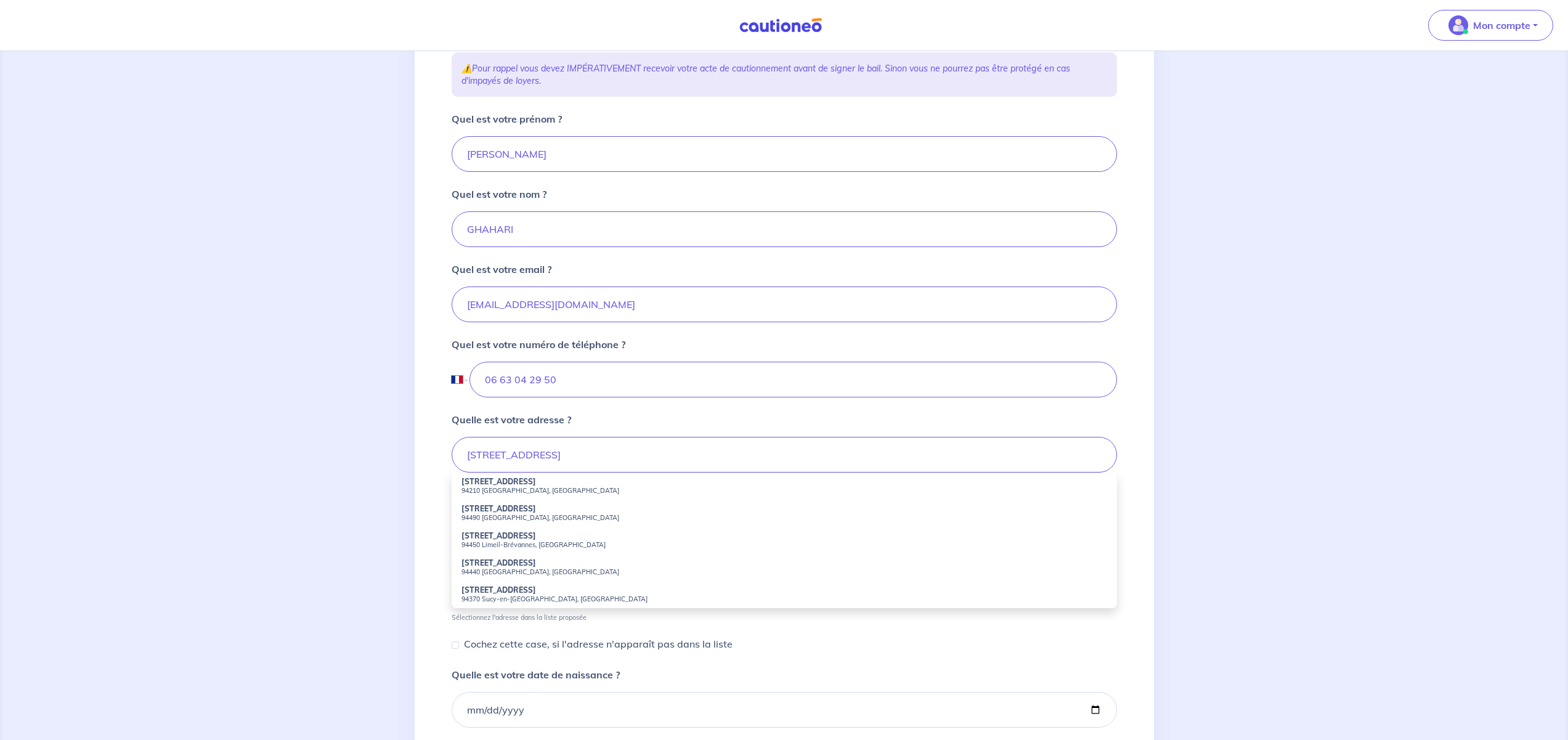
click at [514, 488] on small "94210 Saint-Maur-des-Fossés, France" at bounding box center [784, 490] width 646 height 9
type input "48 Avenue du Clos, 94210 Saint-Maur-des-Fossés, France"
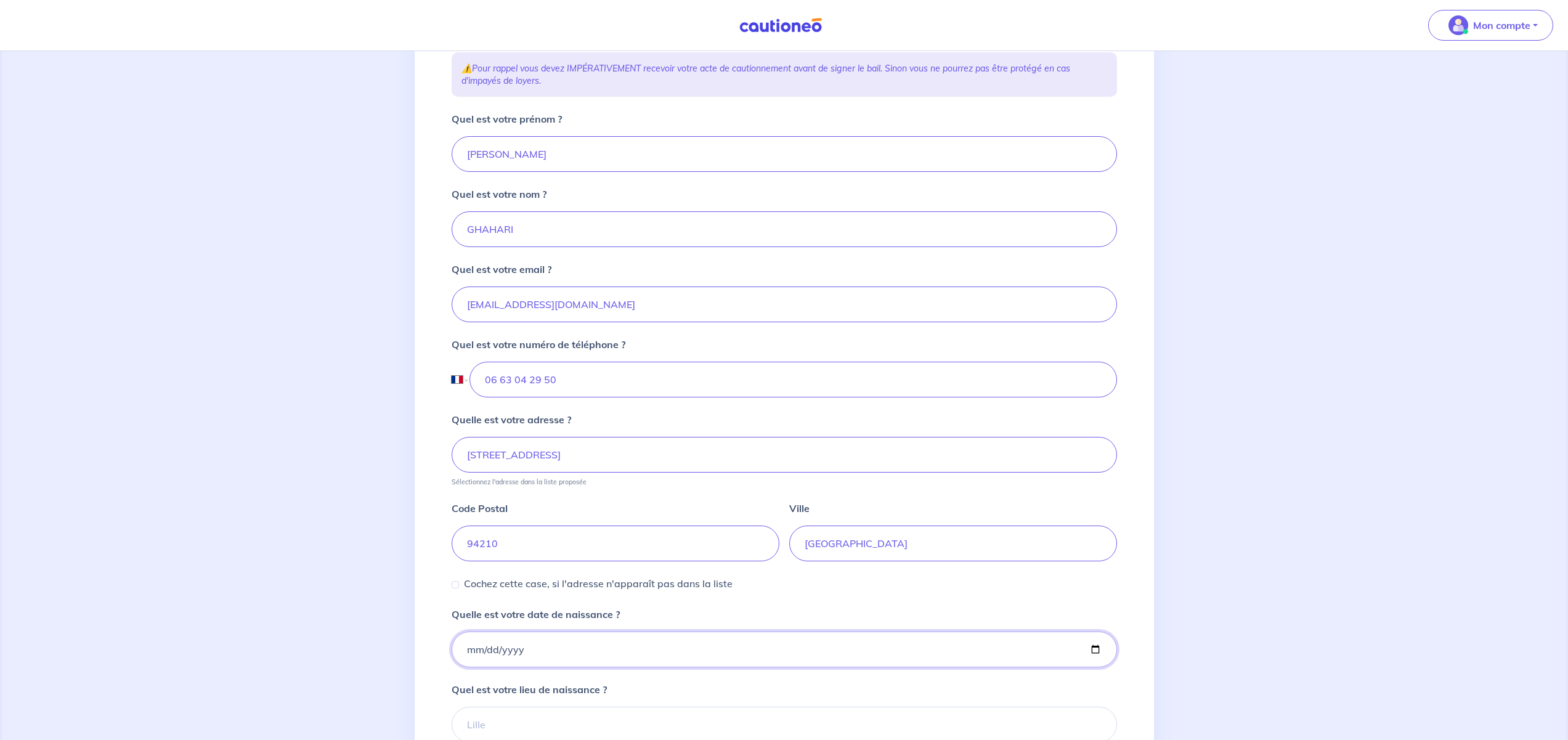
click at [480, 654] on input "Quelle est votre date de naissance ?" at bounding box center [784, 650] width 666 height 36
click at [470, 651] on input "Quelle est votre date de naissance ?" at bounding box center [784, 650] width 666 height 36
type input "1973-04-29"
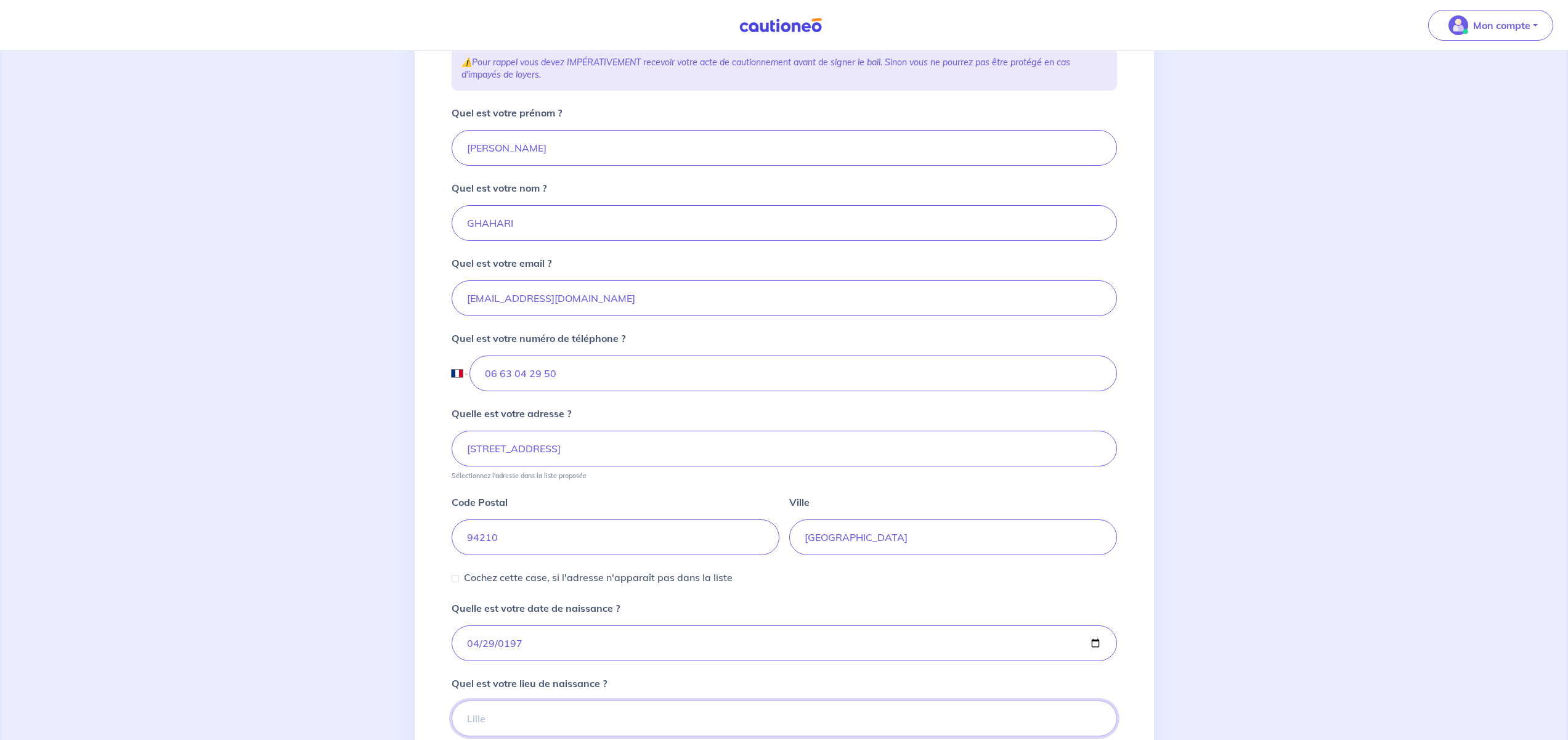
click at [570, 709] on input "Quel est votre lieu de naissance ?" at bounding box center [784, 719] width 666 height 36
type input "teheran"
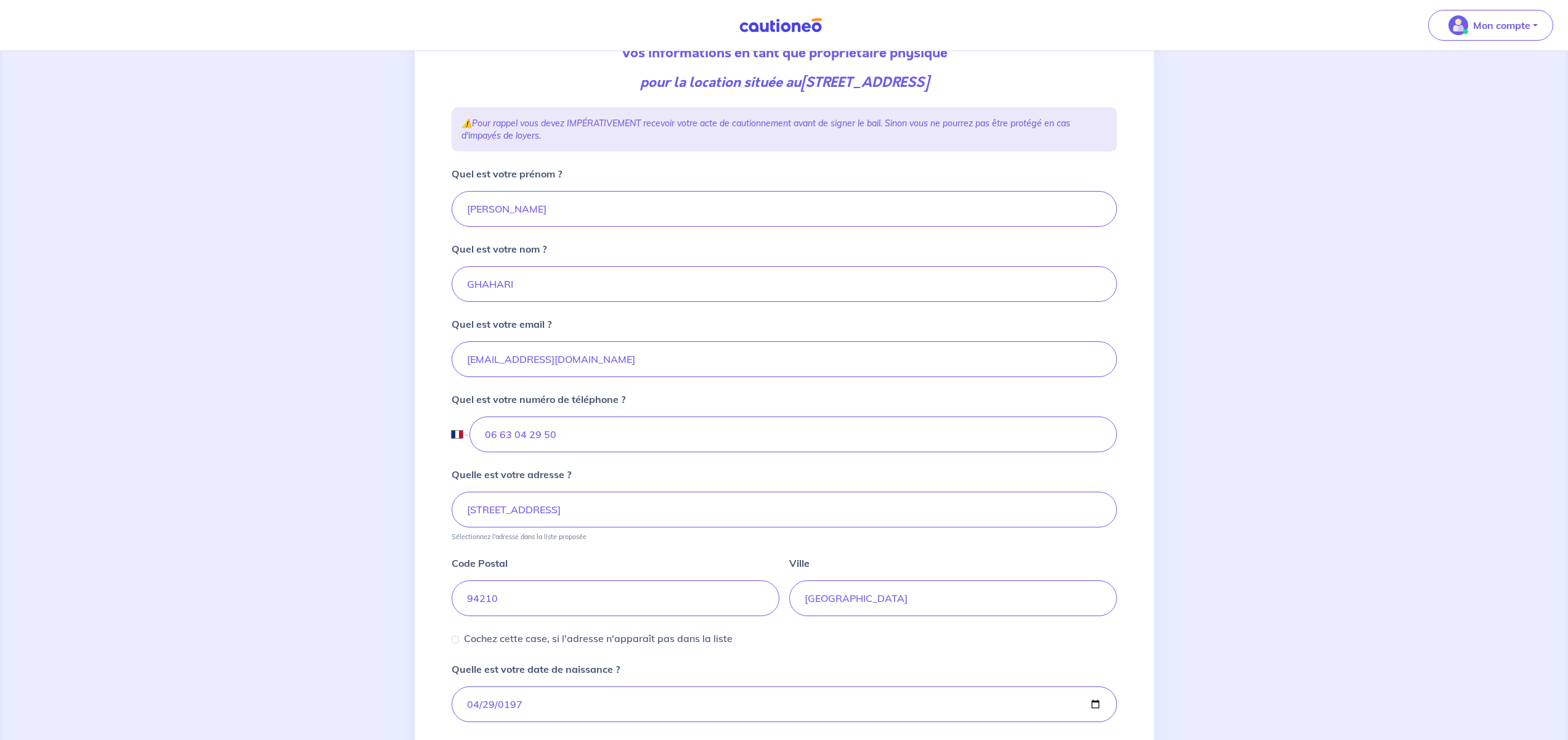
scroll to position [142, 0]
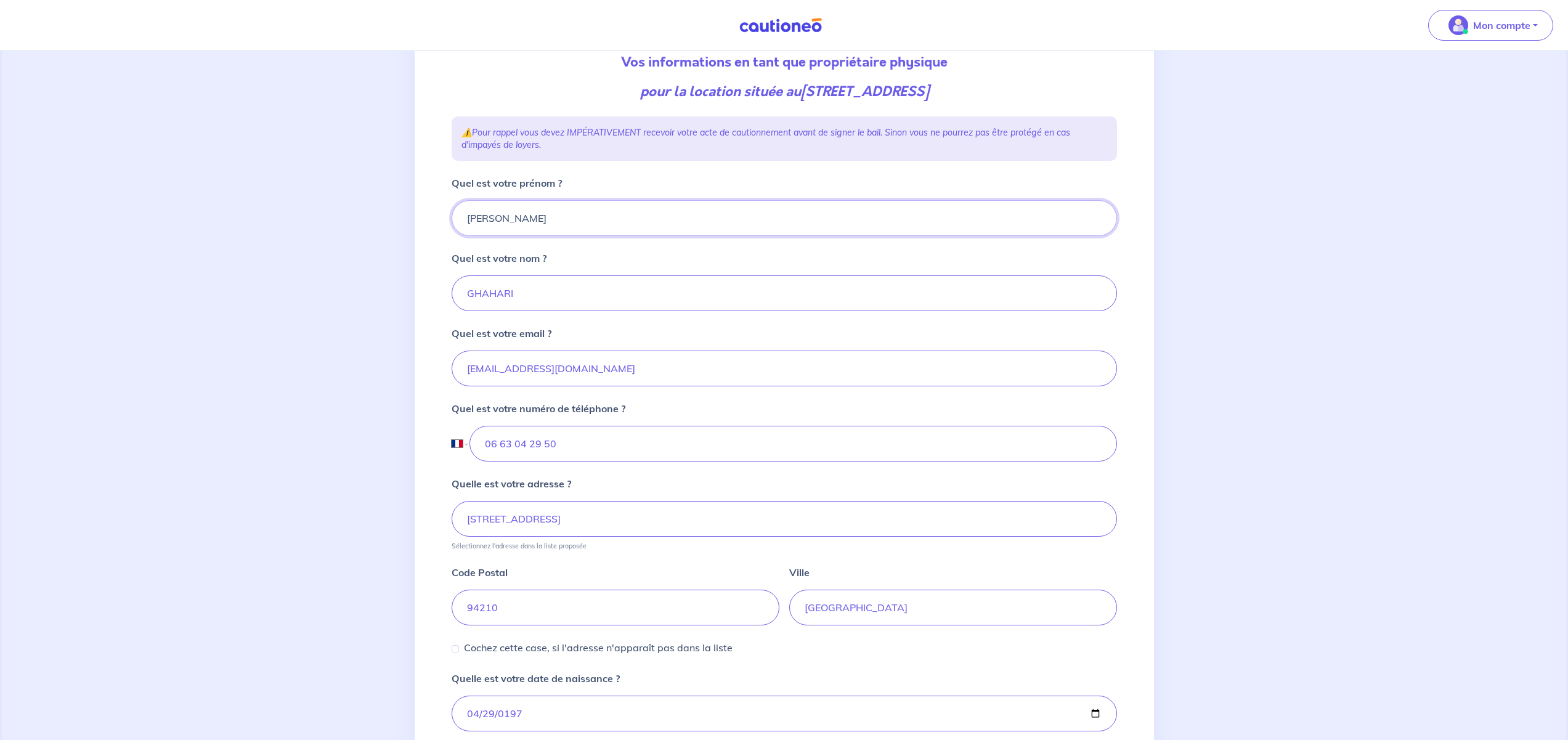
click at [472, 221] on input "alexandre" at bounding box center [784, 218] width 666 height 36
type input "Alexandre"
click at [431, 357] on div "2 3 4 Informations location Informations propriétaire Informations bail Validat…" at bounding box center [784, 440] width 739 height 1003
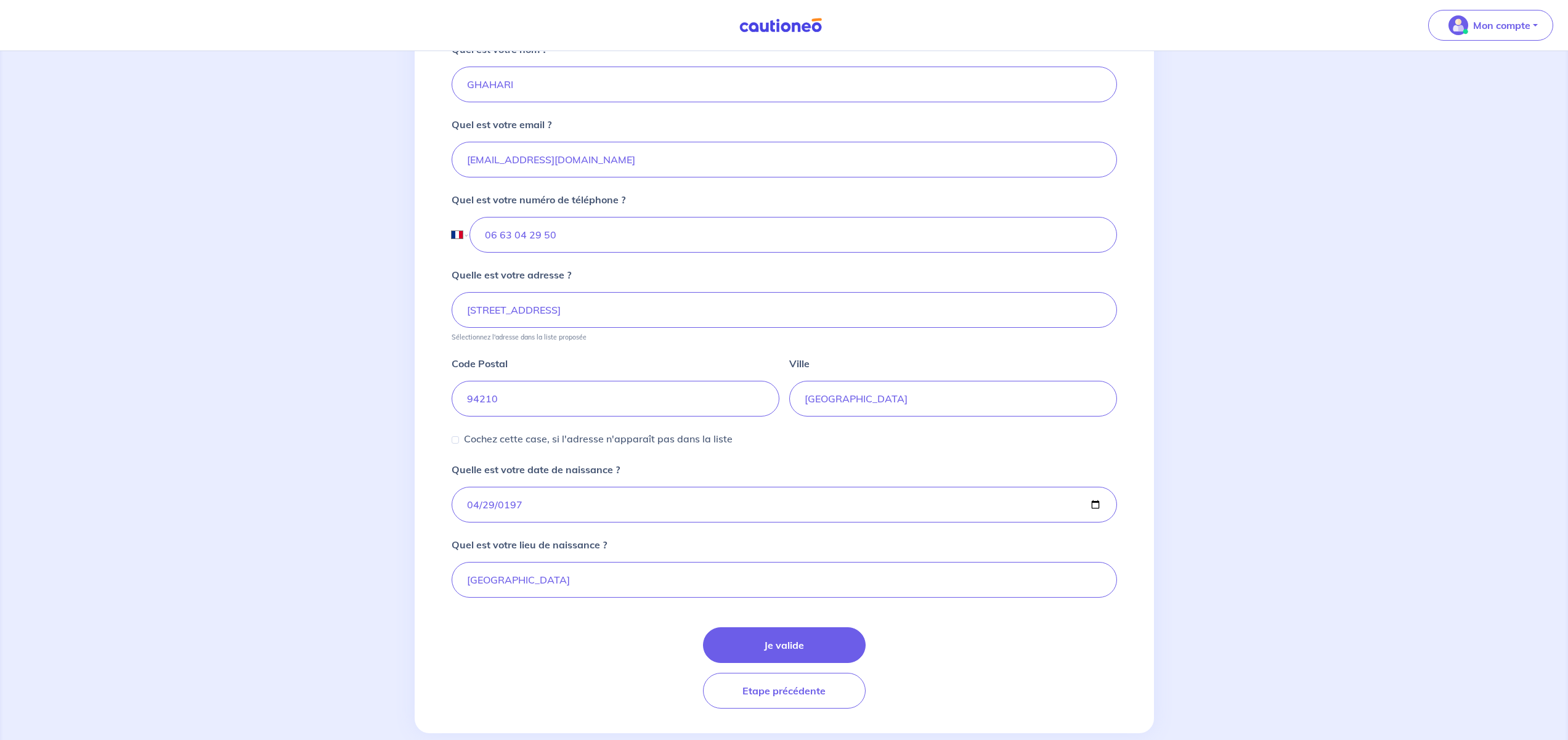
scroll to position [373, 0]
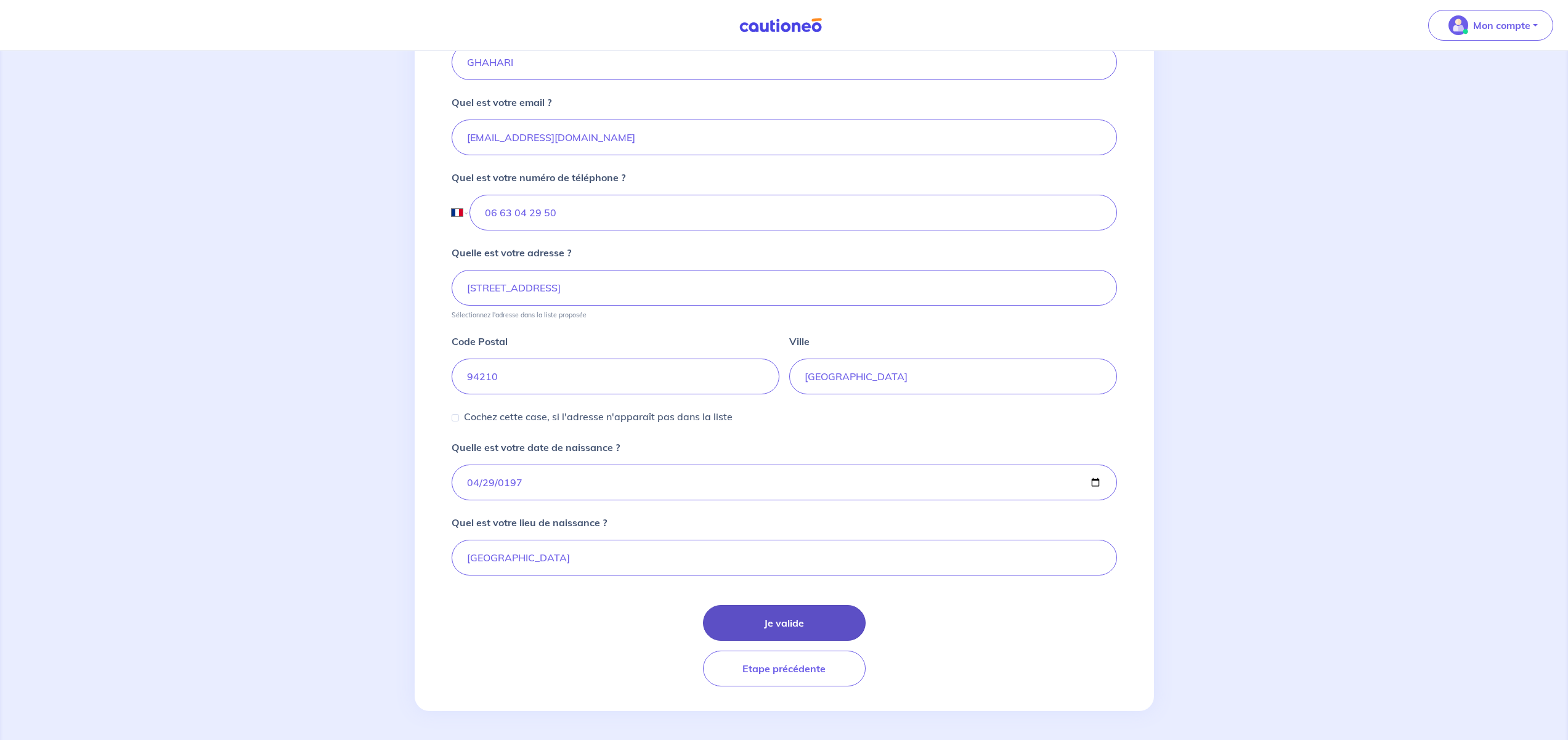
click at [780, 626] on button "Je valide" at bounding box center [784, 623] width 163 height 36
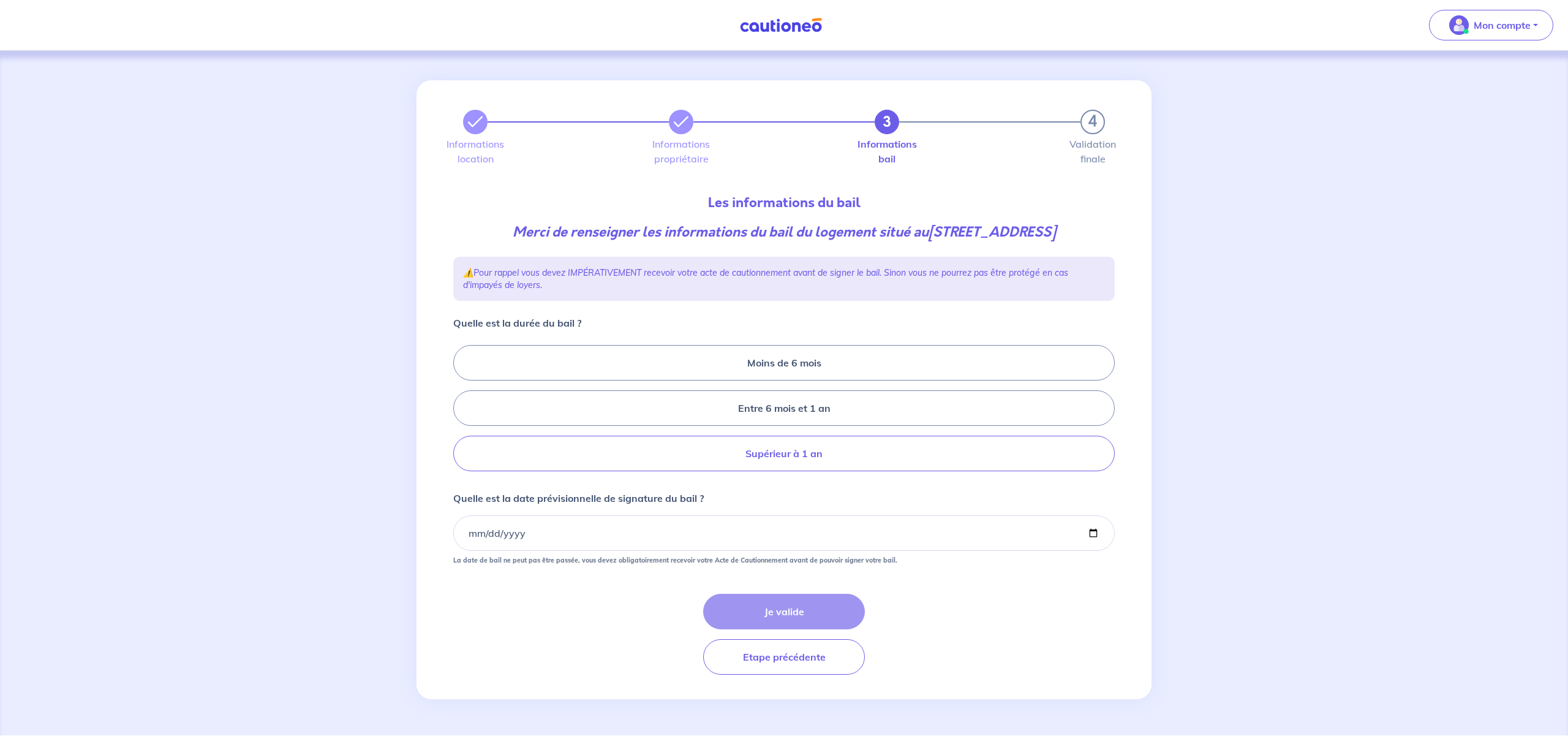
click at [787, 453] on label "Supérieur à 1 an" at bounding box center [784, 453] width 662 height 36
click at [461, 413] on input "Supérieur à 1 an" at bounding box center [457, 409] width 8 height 8
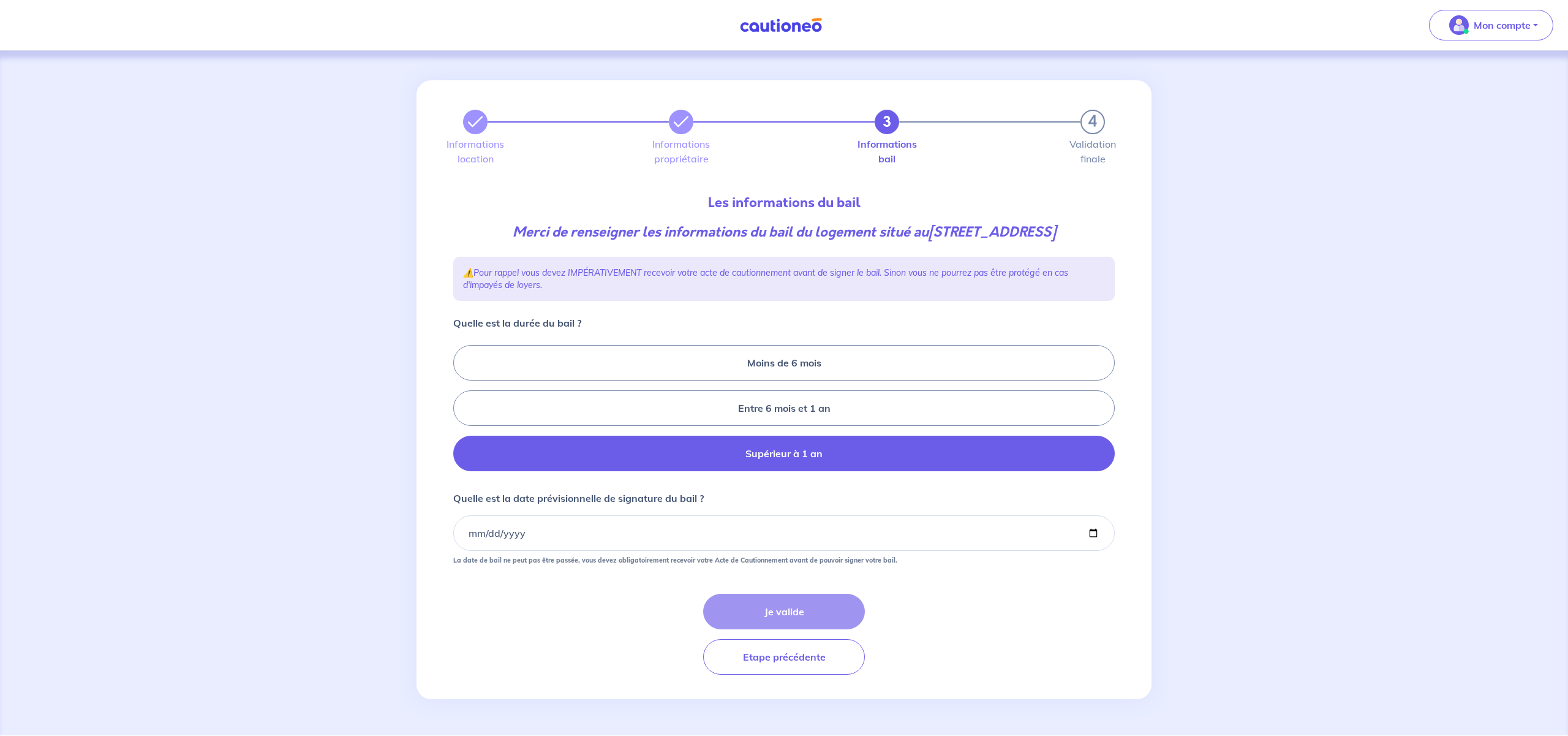
radio input "true"
click at [469, 537] on input "Quelle est la date prévisionnelle de signature du bail ?" at bounding box center [784, 533] width 662 height 36
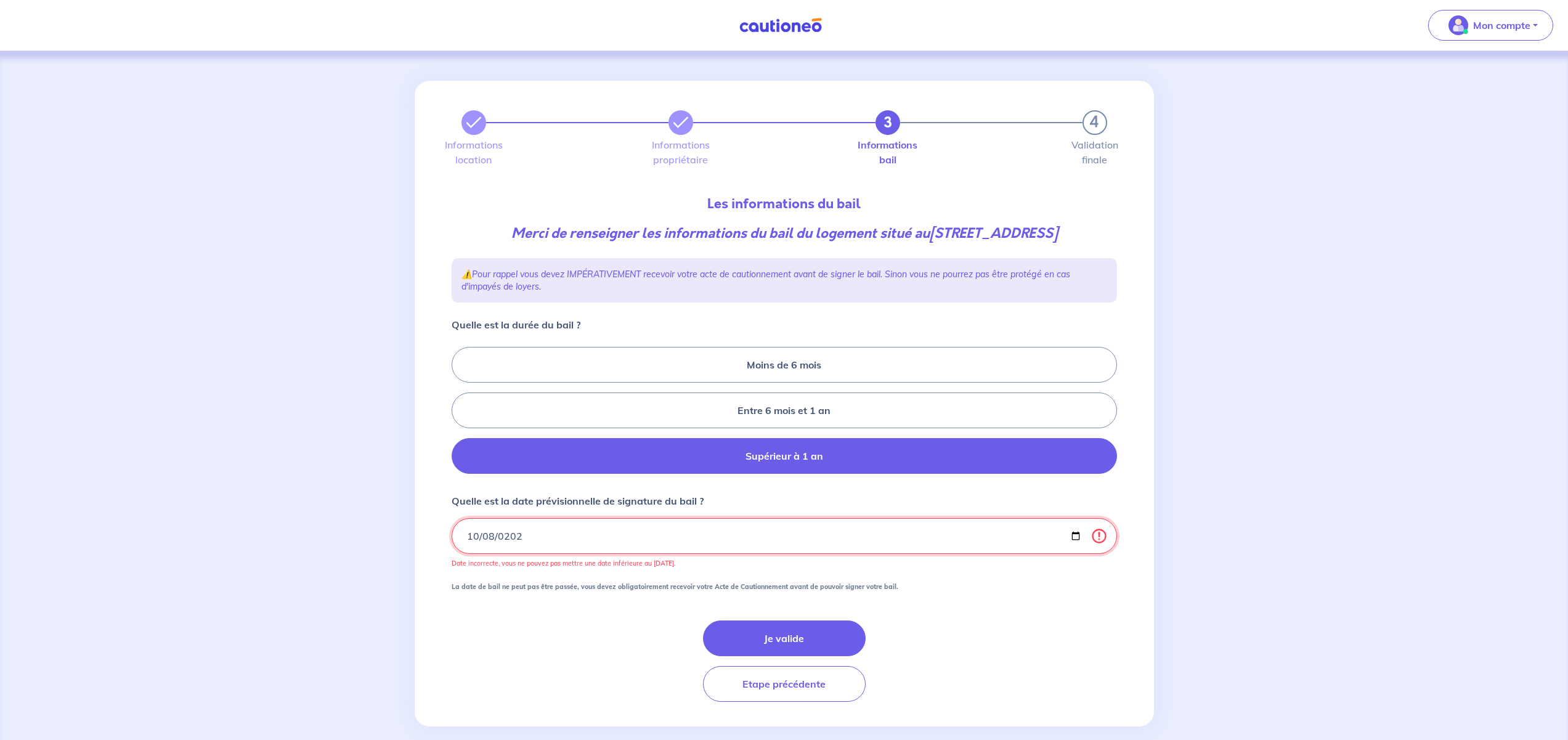
type input "2025-10-08"
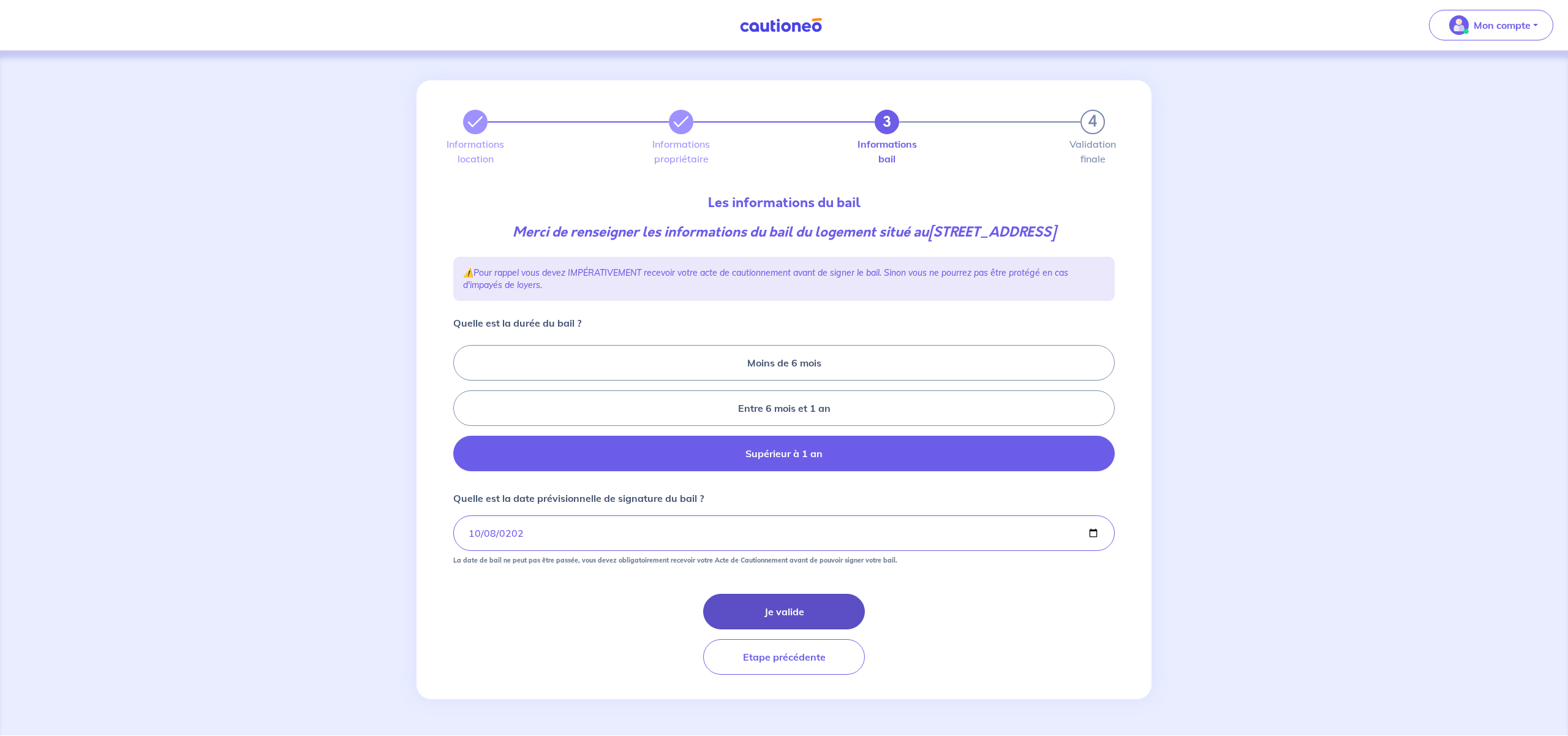
click at [777, 609] on button "Je valide" at bounding box center [784, 612] width 162 height 36
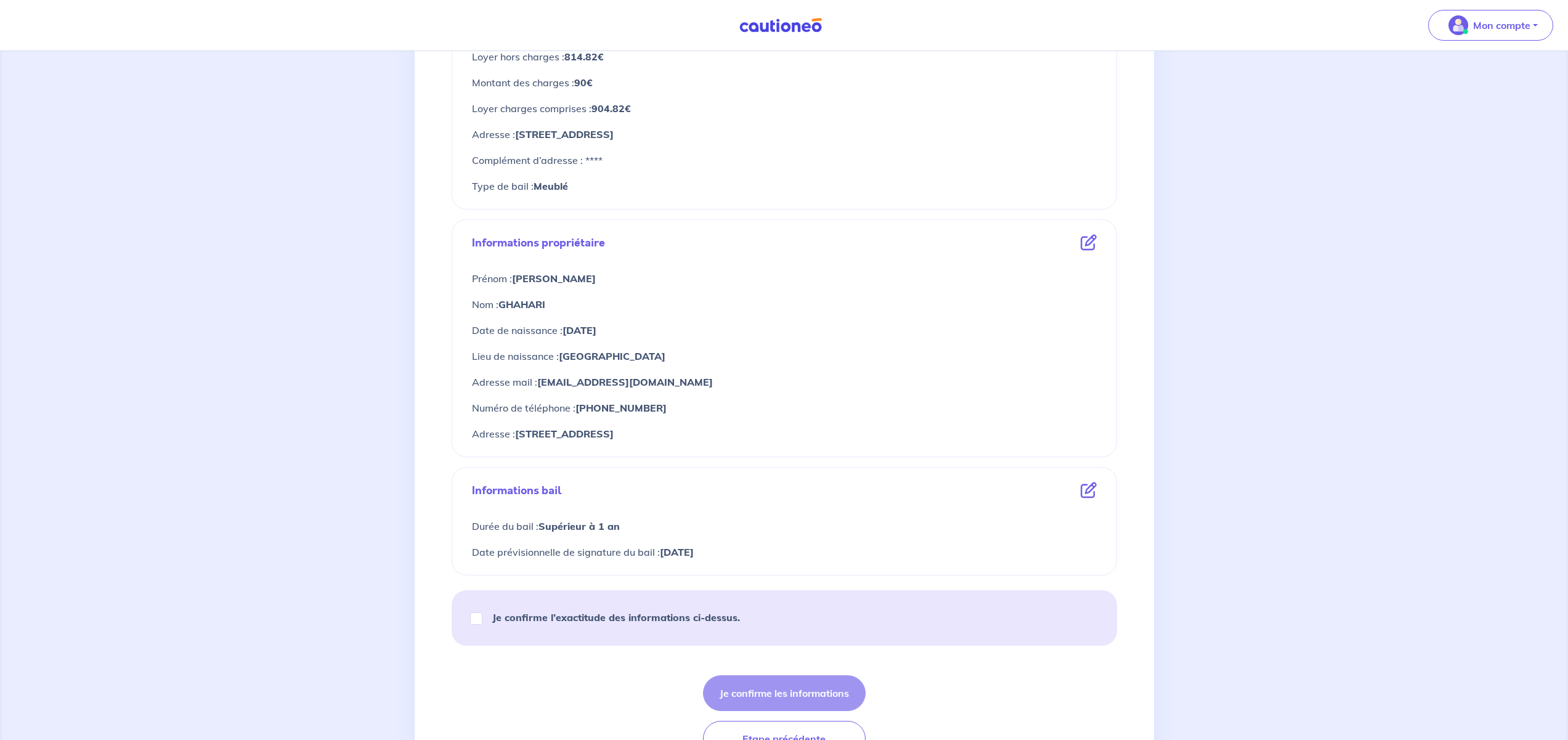
scroll to position [301, 0]
click at [470, 618] on input "Je confirme l’exactitude des informations ci-dessus." at bounding box center [476, 618] width 13 height 13
checkbox input "true"
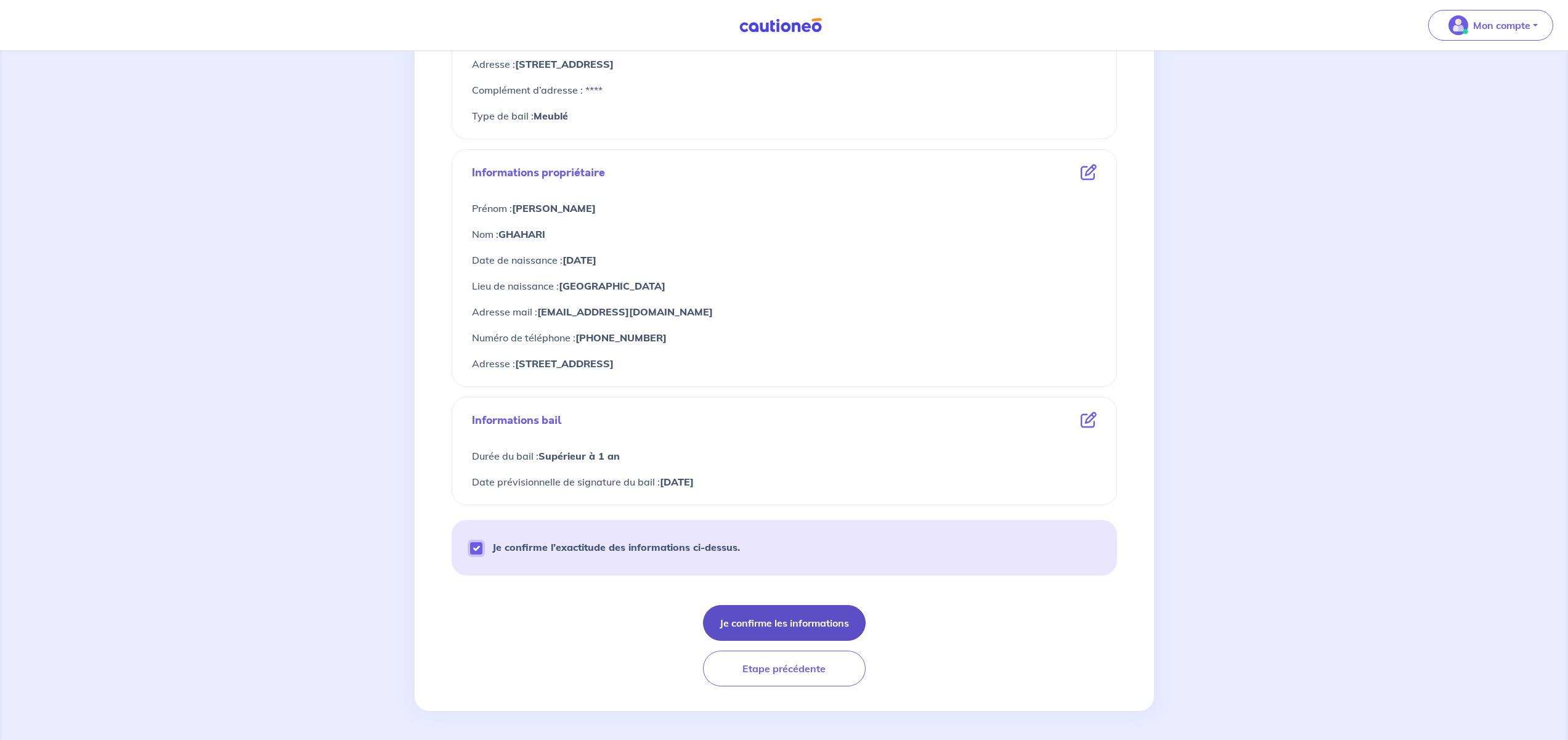
scroll to position [371, 0]
click at [762, 620] on button "Je confirme les informations" at bounding box center [784, 623] width 163 height 36
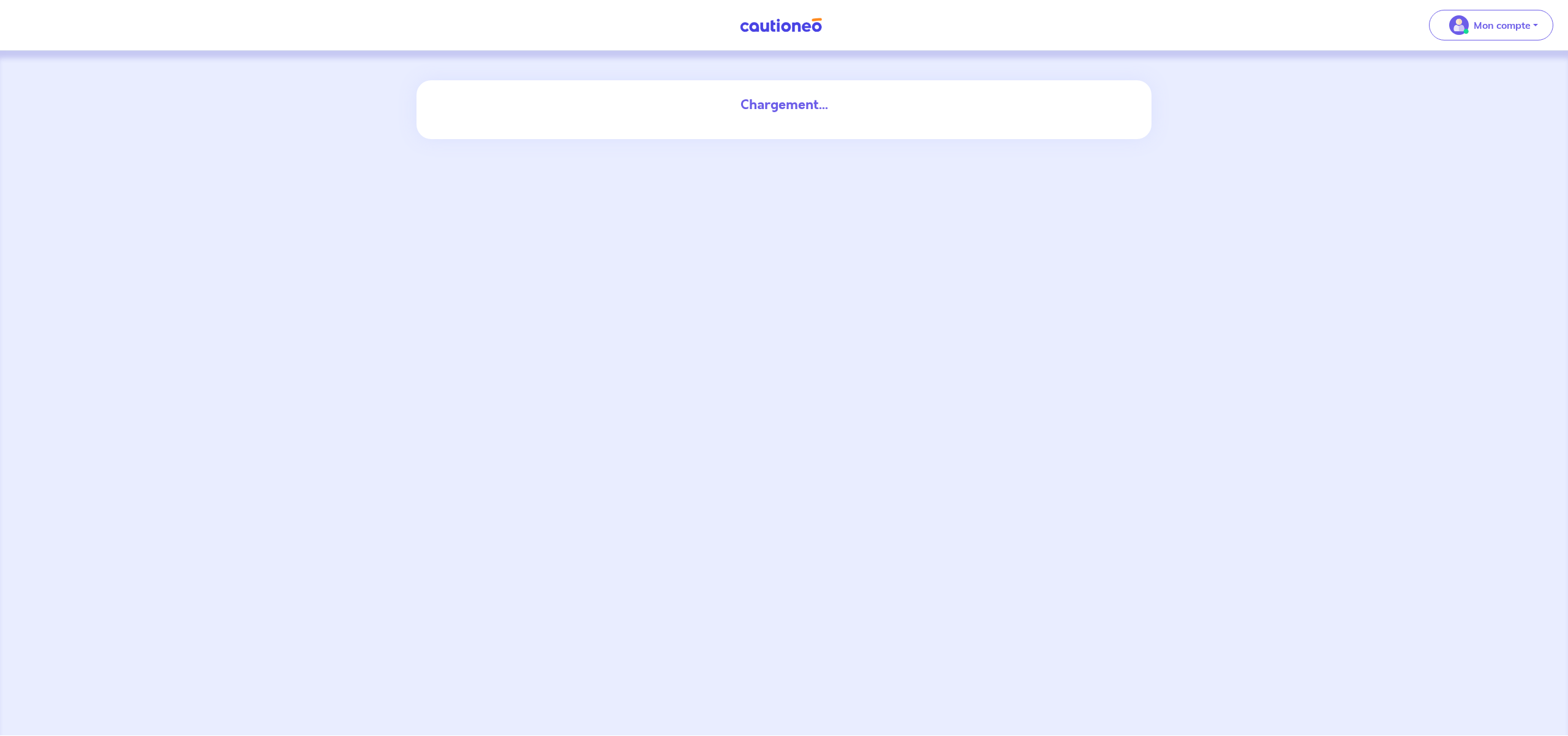
click at [763, 112] on div "Chargement..." at bounding box center [784, 105] width 662 height 20
click at [1483, 23] on p "Mon compte" at bounding box center [1502, 25] width 57 height 15
click at [1468, 77] on link "Mes informations" at bounding box center [1478, 77] width 98 height 20
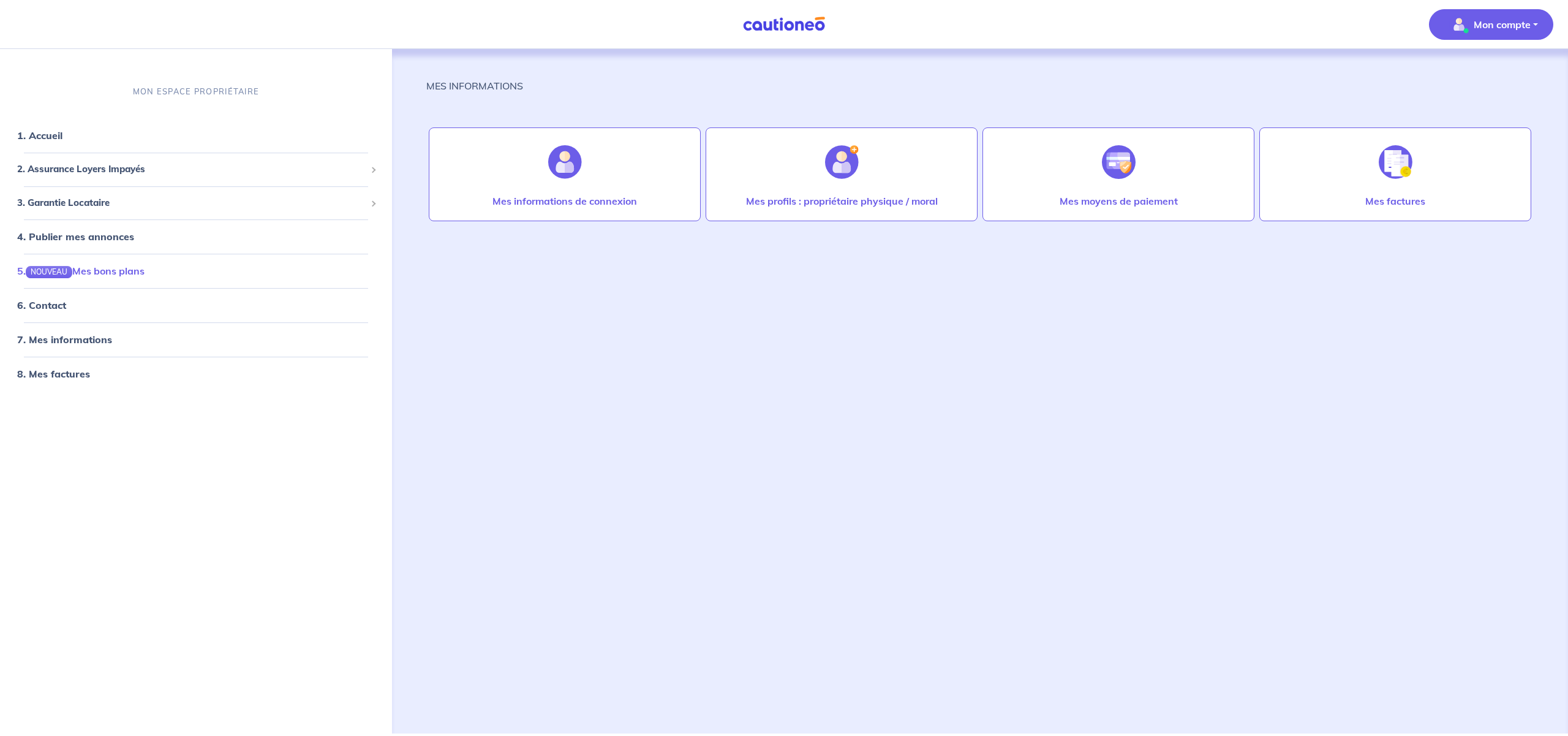
click at [122, 273] on link "5. NOUVEAU Mes bons plans" at bounding box center [80, 271] width 127 height 13
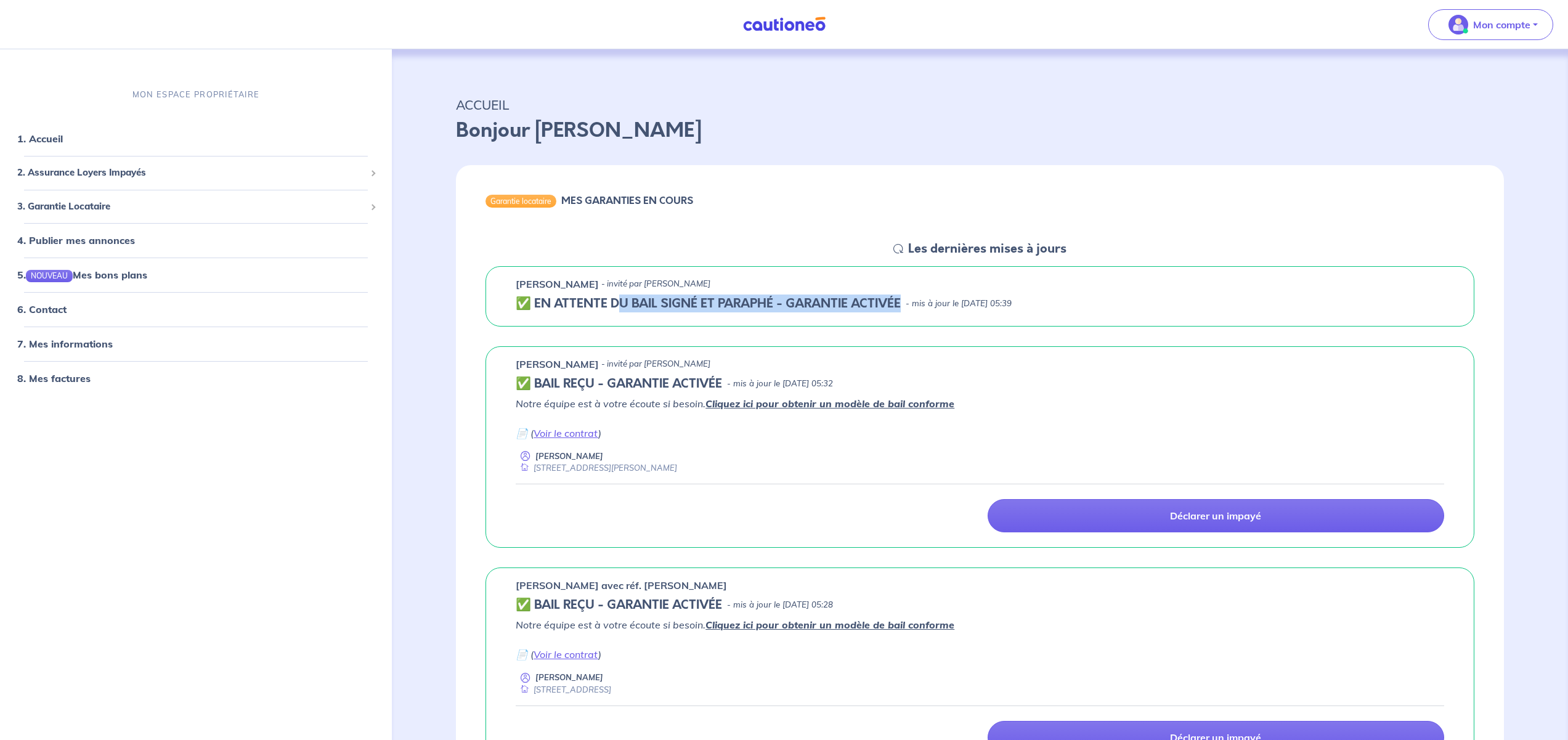
drag, startPoint x: 618, startPoint y: 297, endPoint x: 760, endPoint y: 314, distance: 143.0
click at [760, 314] on div "Lionel Dore - invité par Alexandre Ghahari ✅️️️ EN ATTENTE DU BAIL SIGNÉ ET PAR…" at bounding box center [980, 296] width 989 height 60
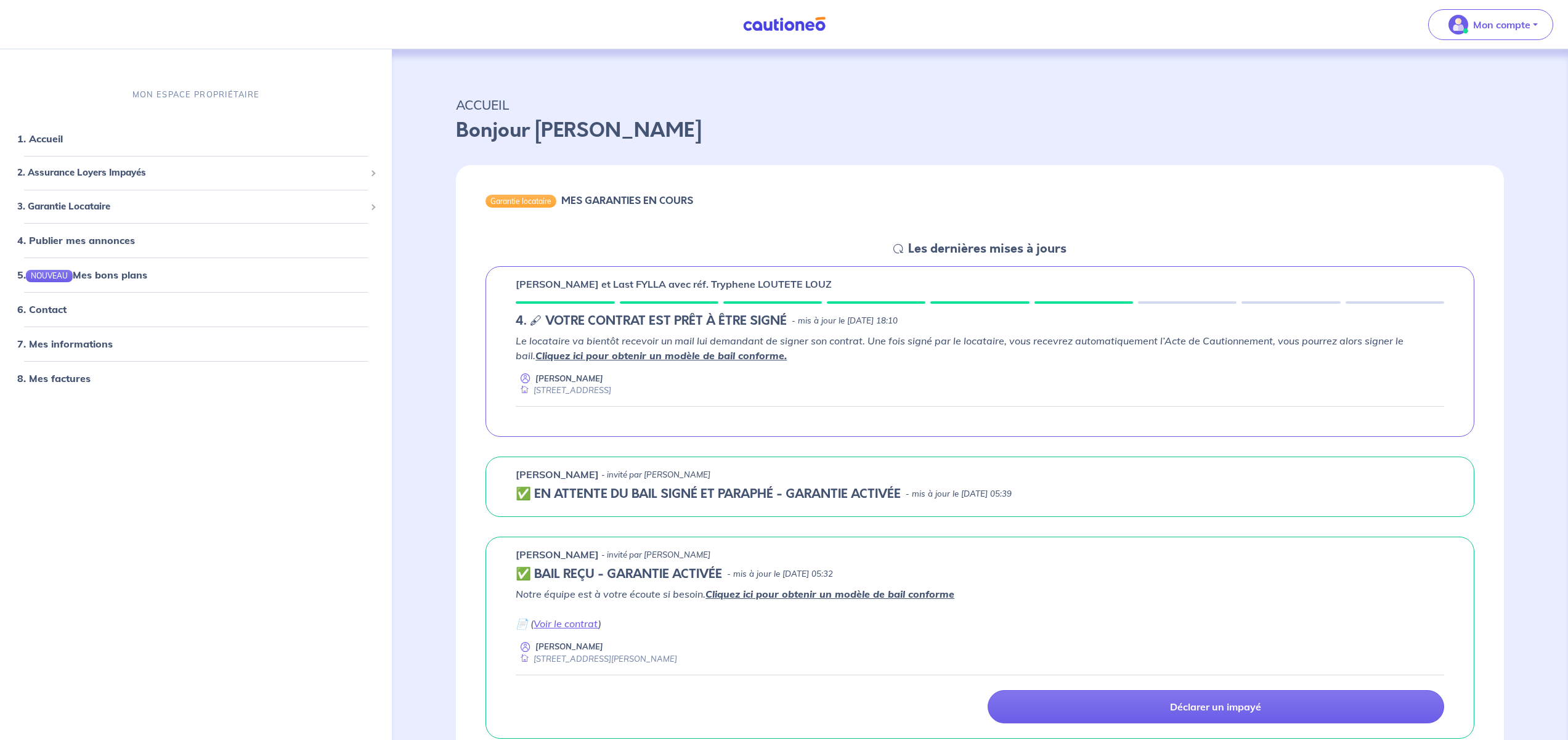
click at [789, 27] on img at bounding box center [784, 24] width 92 height 15
